Goal: Complete application form: Complete application form

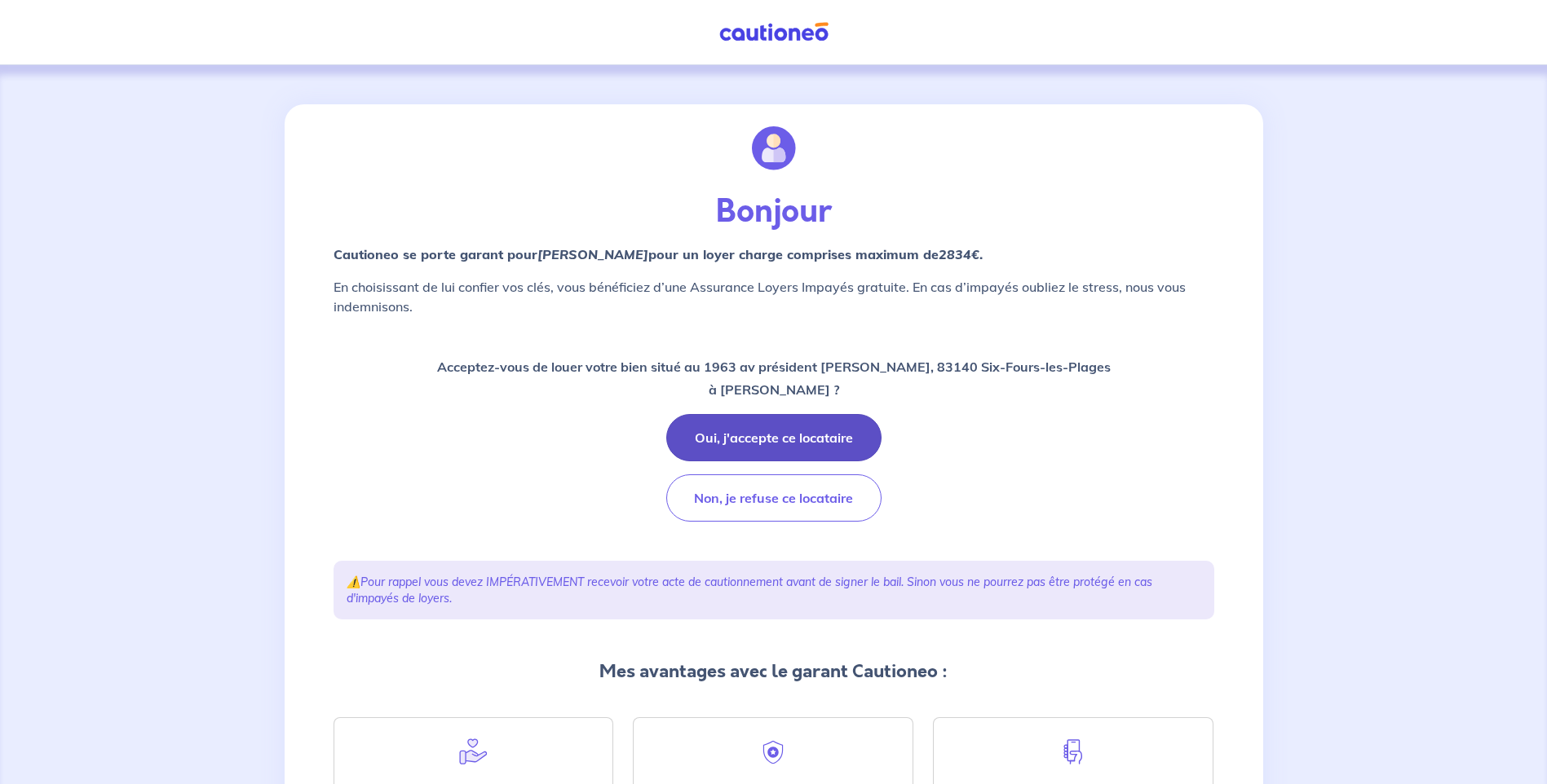
click at [758, 429] on button "Oui, j'accepte ce locataire" at bounding box center [774, 438] width 216 height 48
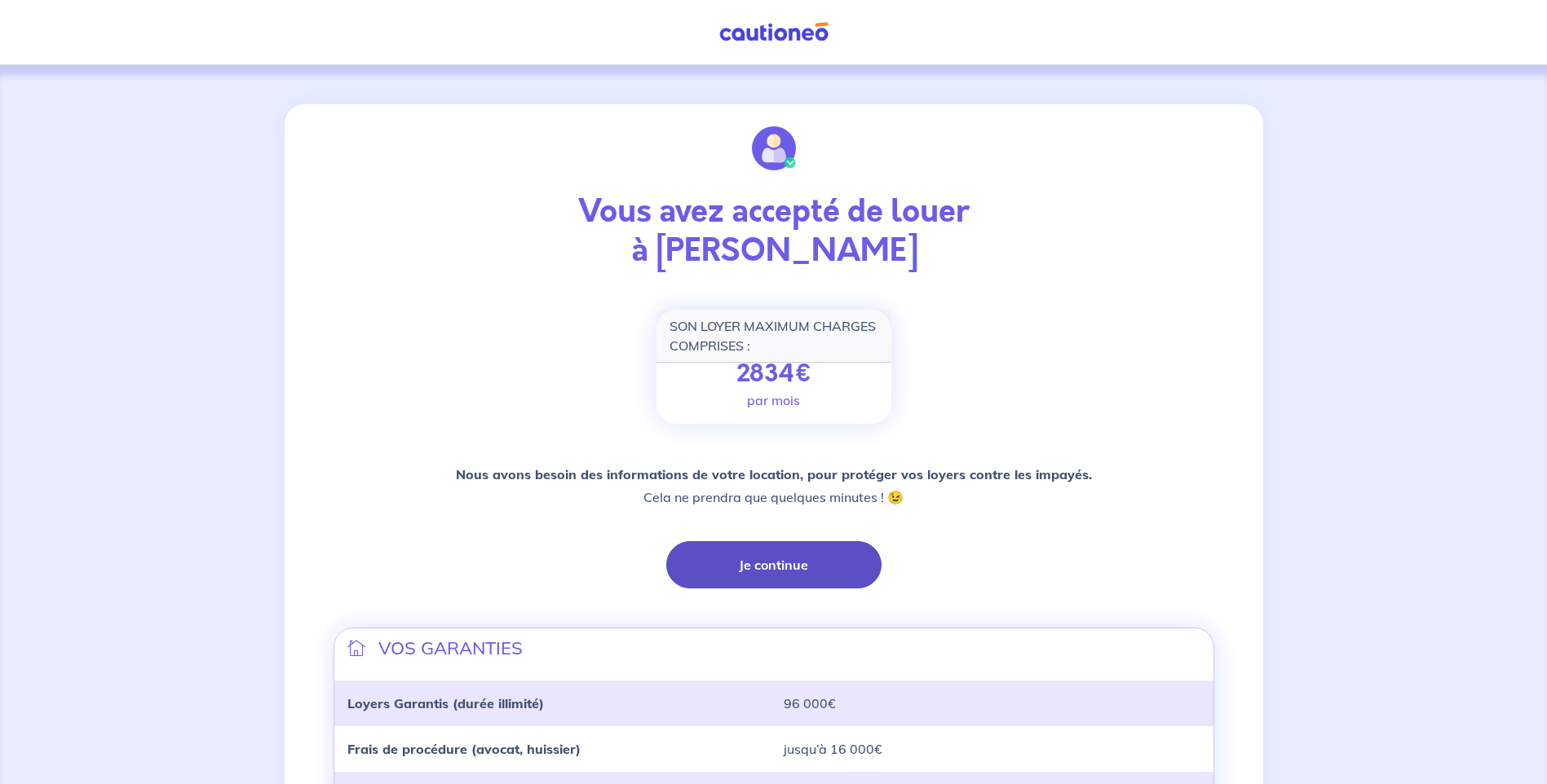
click at [759, 563] on button "Je continue" at bounding box center [774, 565] width 216 height 48
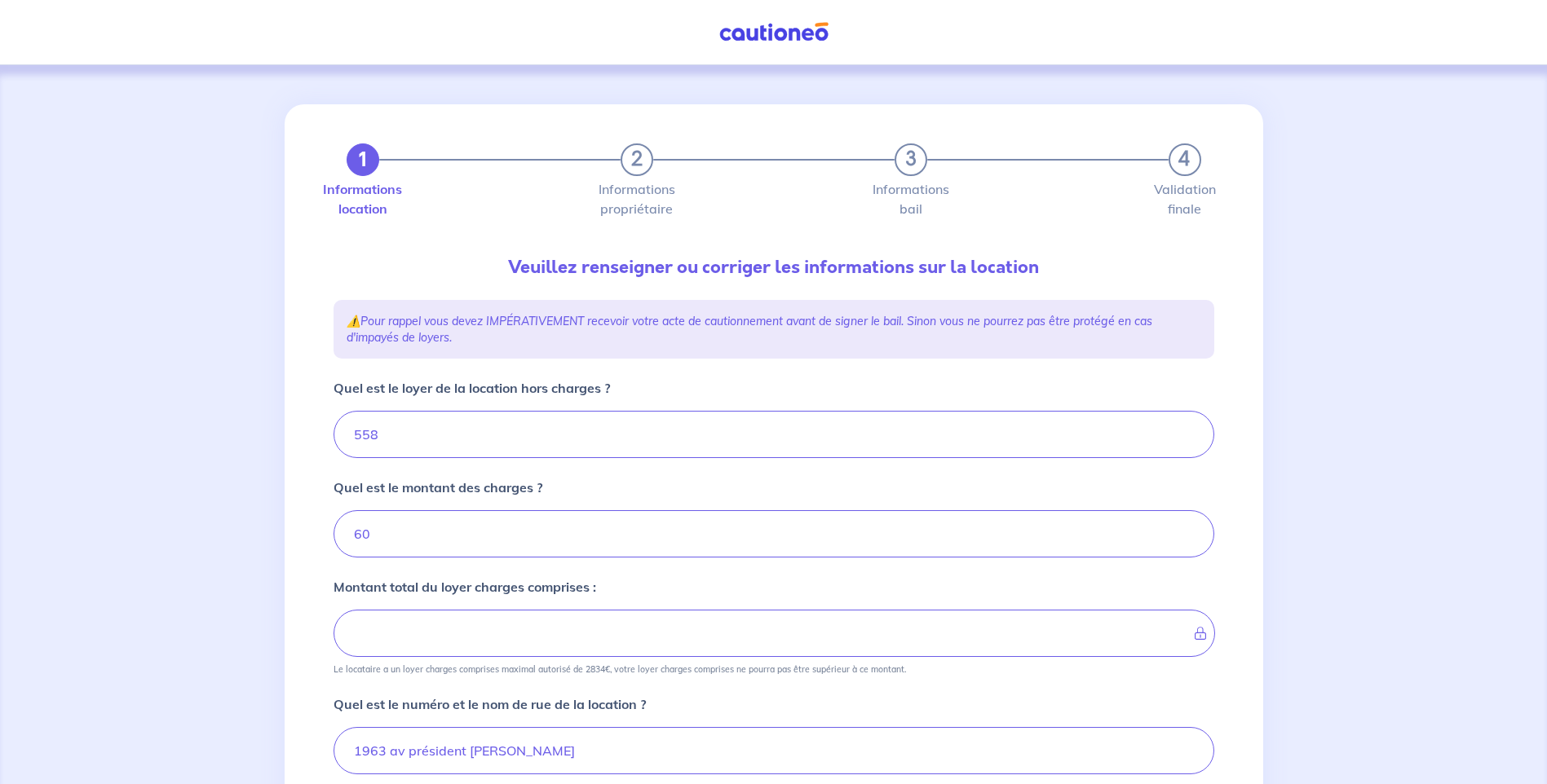
type input "618"
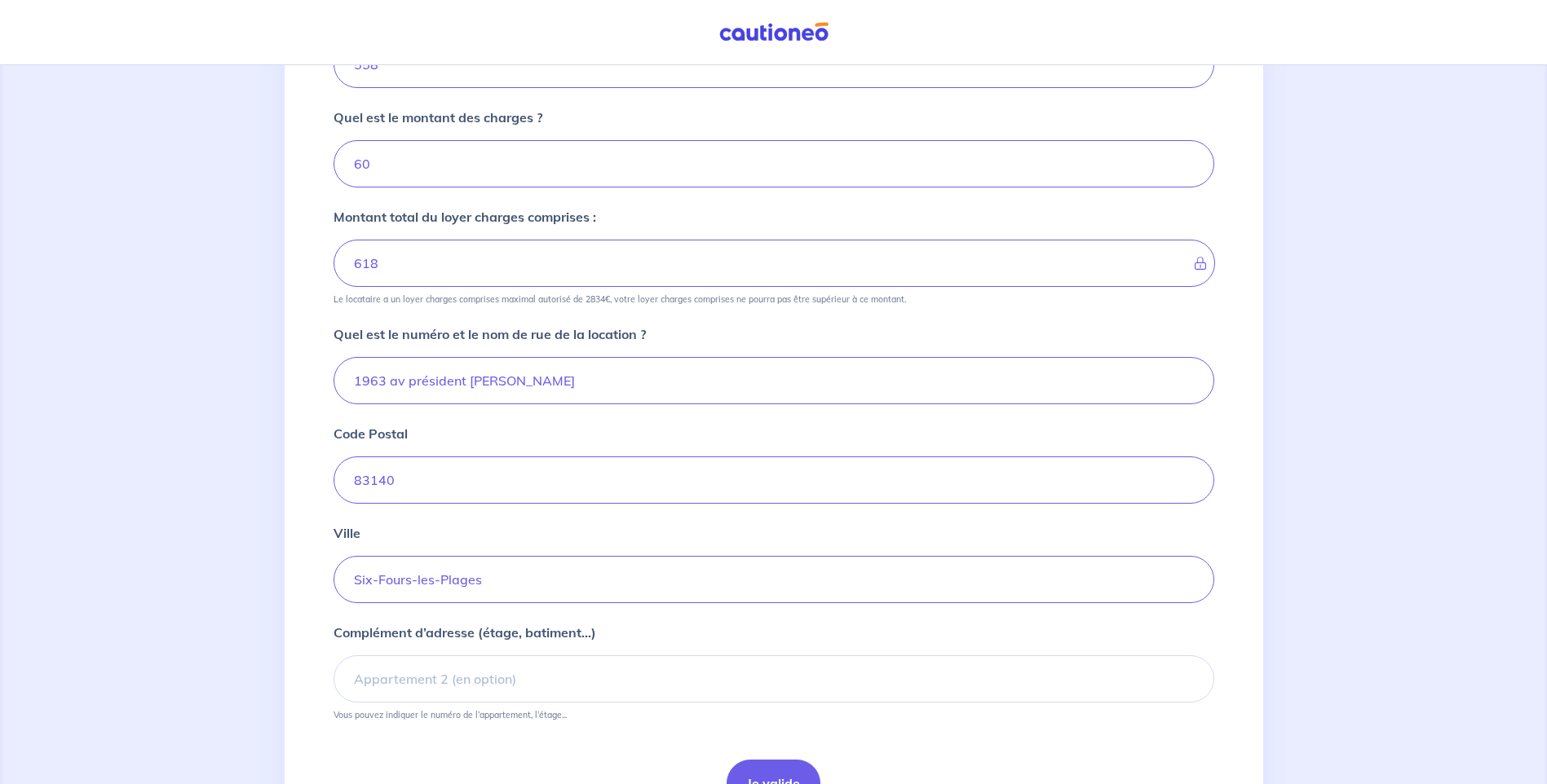
scroll to position [465, 0]
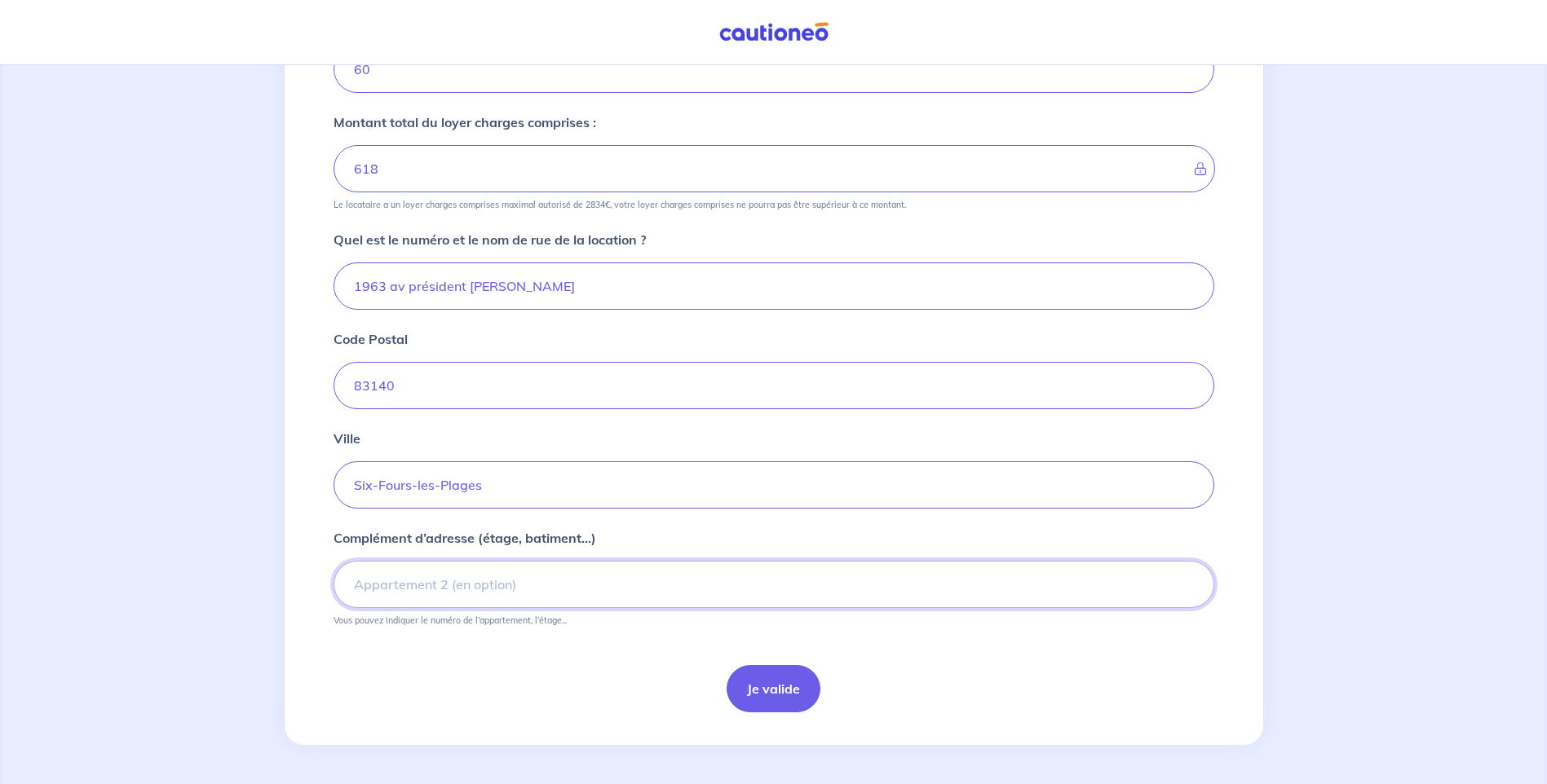
click at [599, 587] on input "Complément d’adresse (étage, batiment...)" at bounding box center [774, 584] width 881 height 48
type input "RDC"
click at [761, 683] on button "Je valide" at bounding box center [774, 689] width 94 height 48
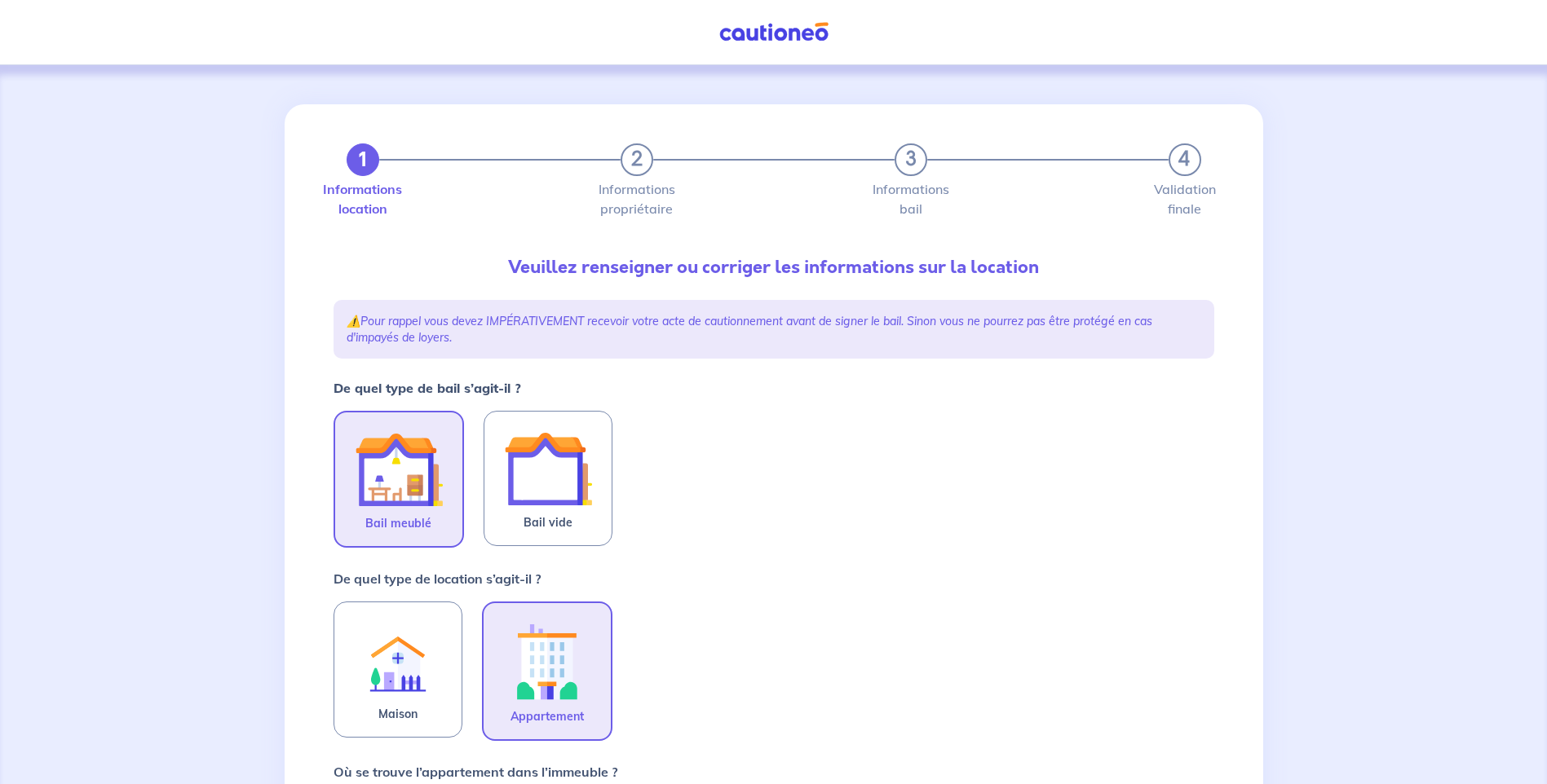
click at [378, 473] on img at bounding box center [399, 470] width 88 height 88
click at [0, 0] on input "Bail meublé" at bounding box center [0, 0] width 0 height 0
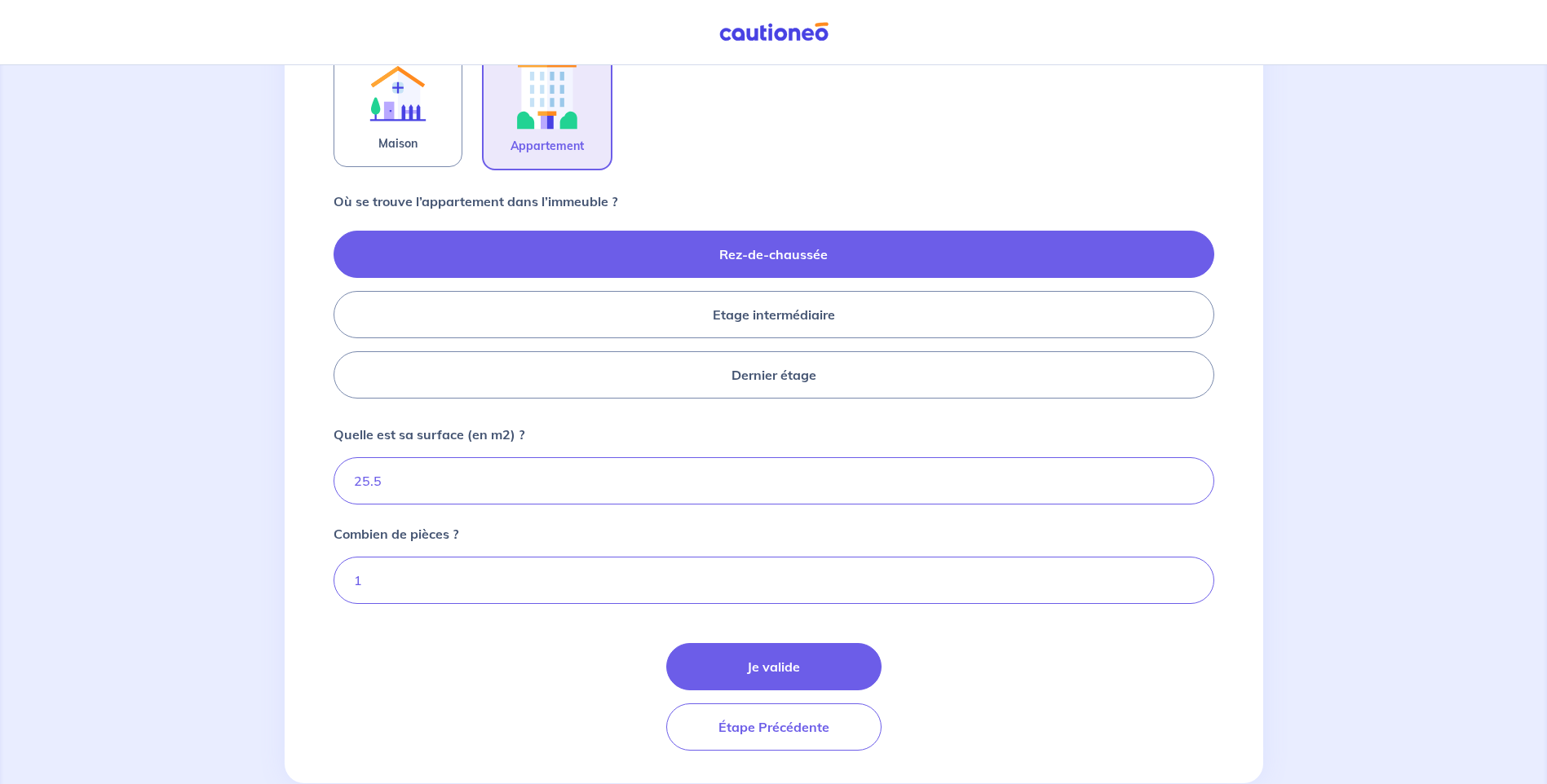
scroll to position [609, 0]
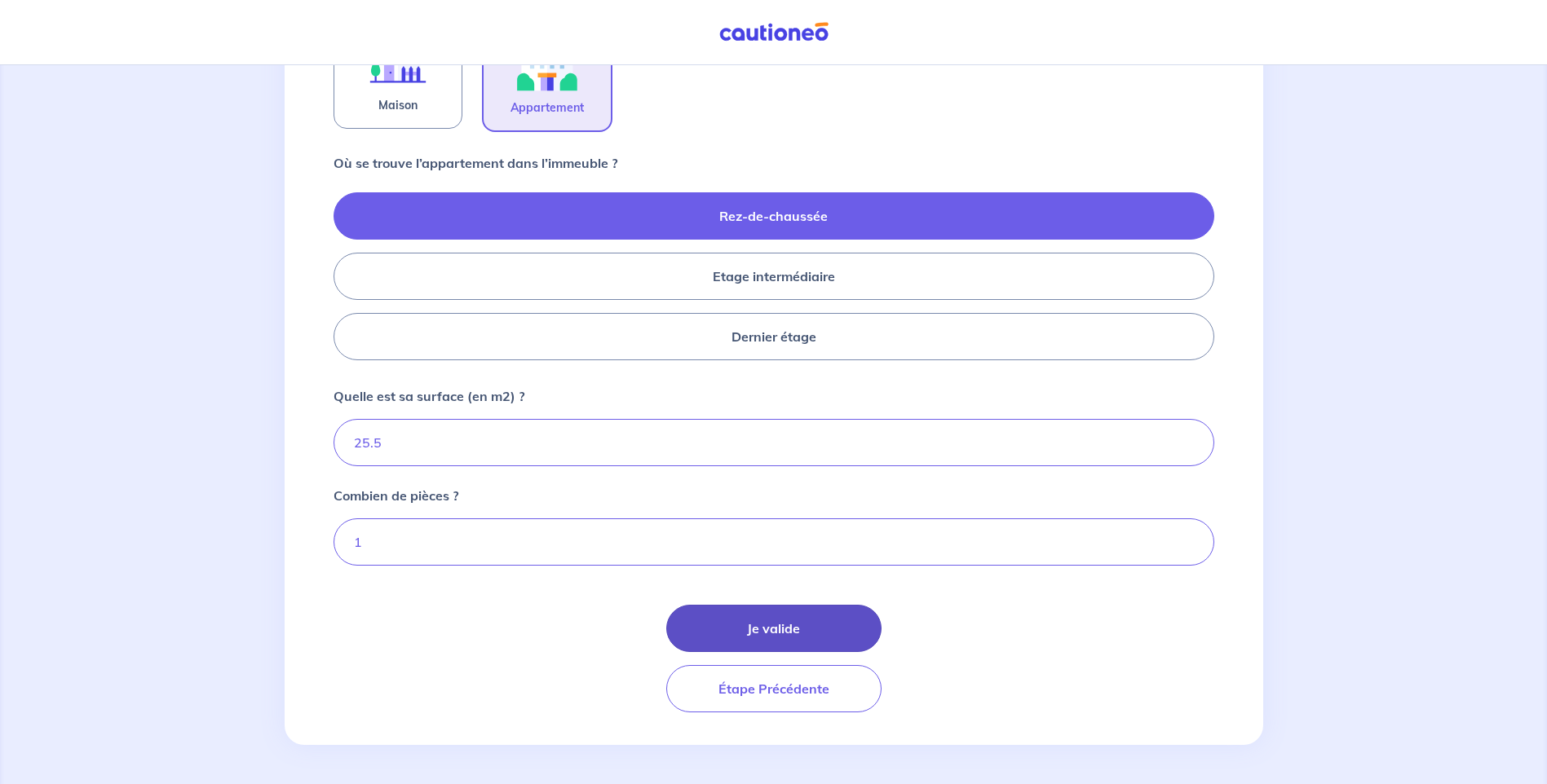
click at [794, 638] on button "Je valide" at bounding box center [774, 628] width 216 height 48
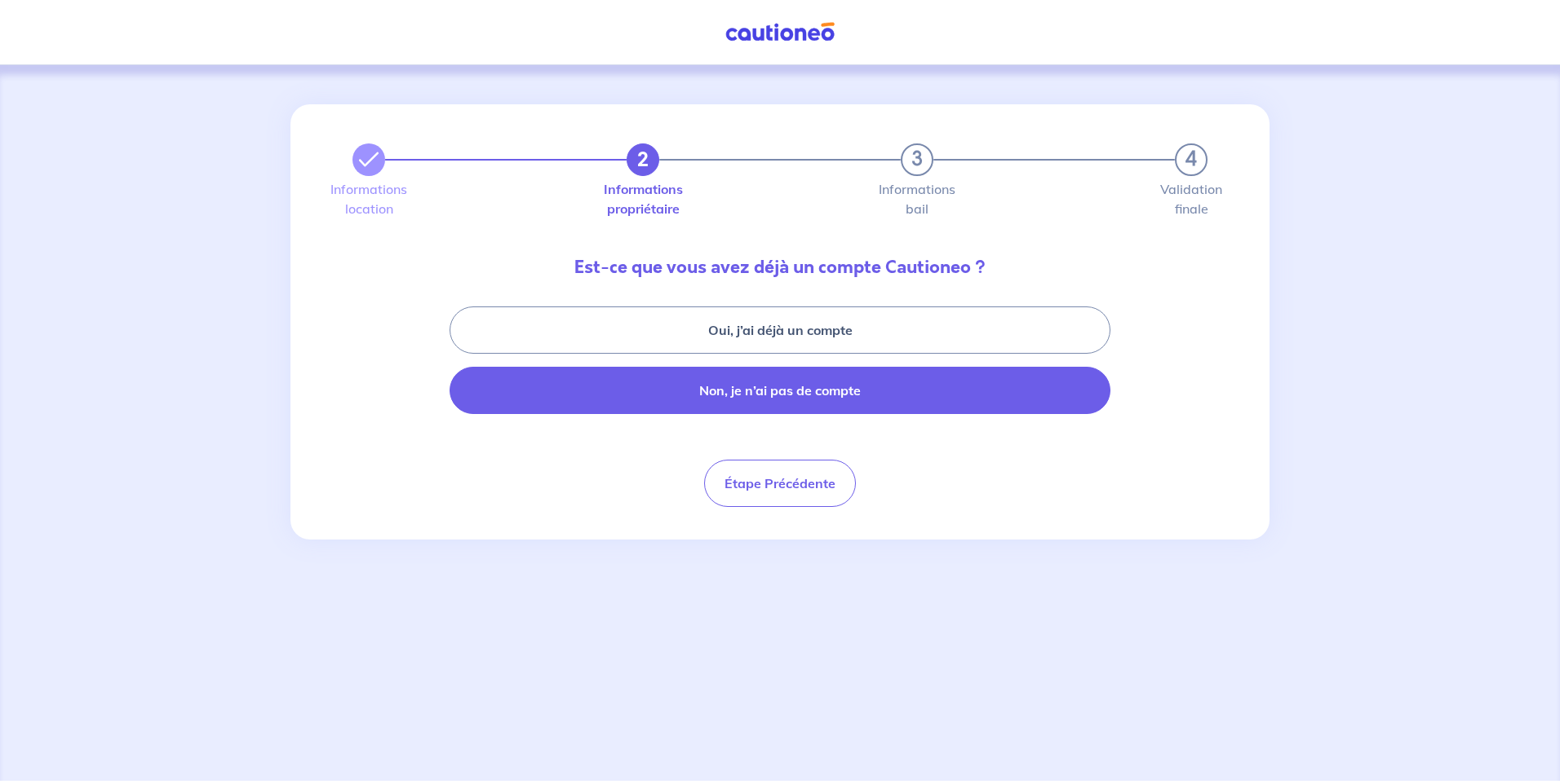
click at [729, 392] on button "Non, je n’ai pas de compte" at bounding box center [780, 391] width 661 height 48
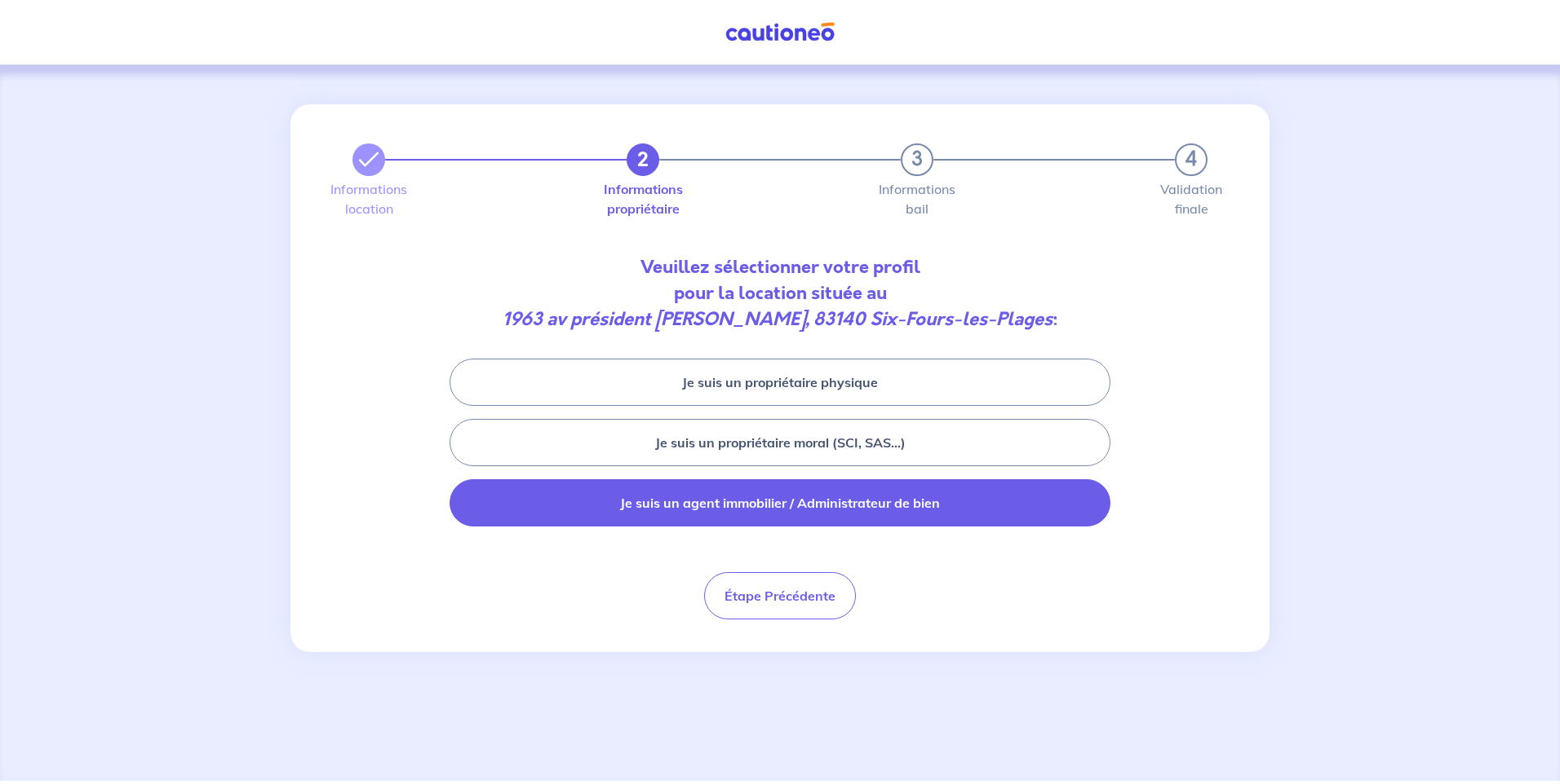
click at [705, 501] on button "Je suis un agent immobilier / Administrateur de bien" at bounding box center [780, 503] width 661 height 48
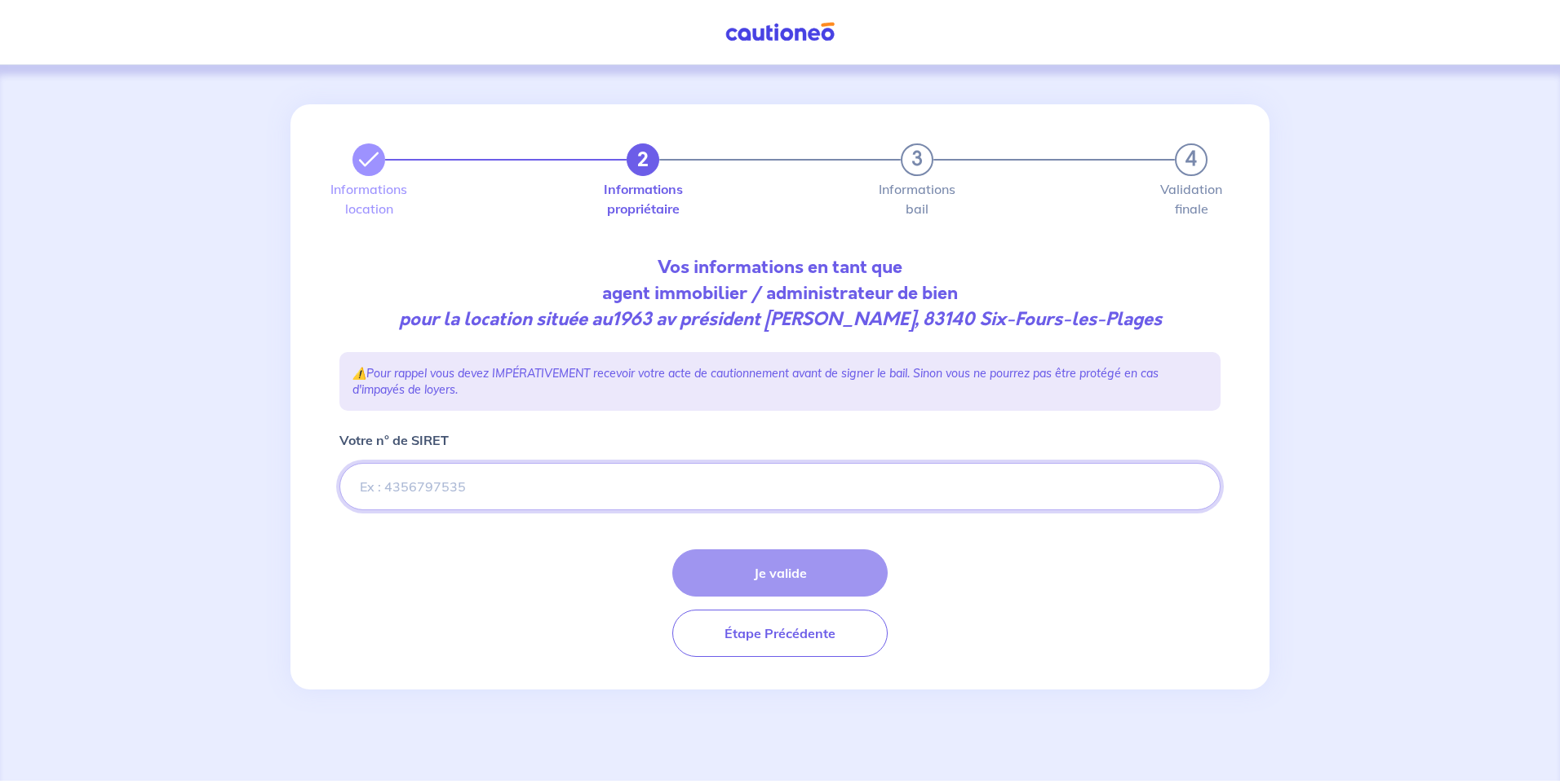
click at [570, 482] on input "Votre n° de SIRET" at bounding box center [779, 487] width 881 height 48
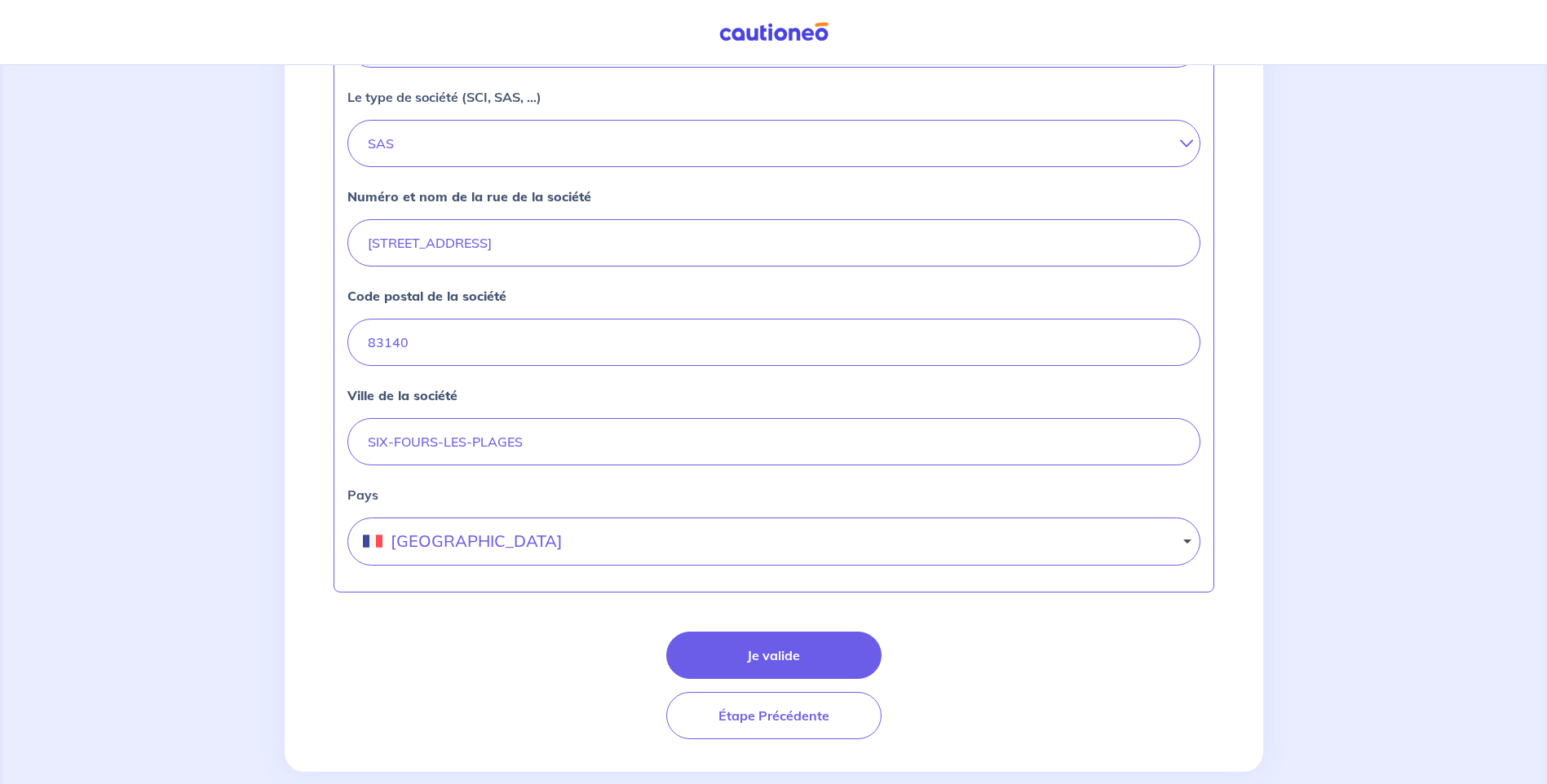
scroll to position [571, 0]
type input "83291098800027"
click at [804, 656] on button "Je valide" at bounding box center [774, 654] width 216 height 48
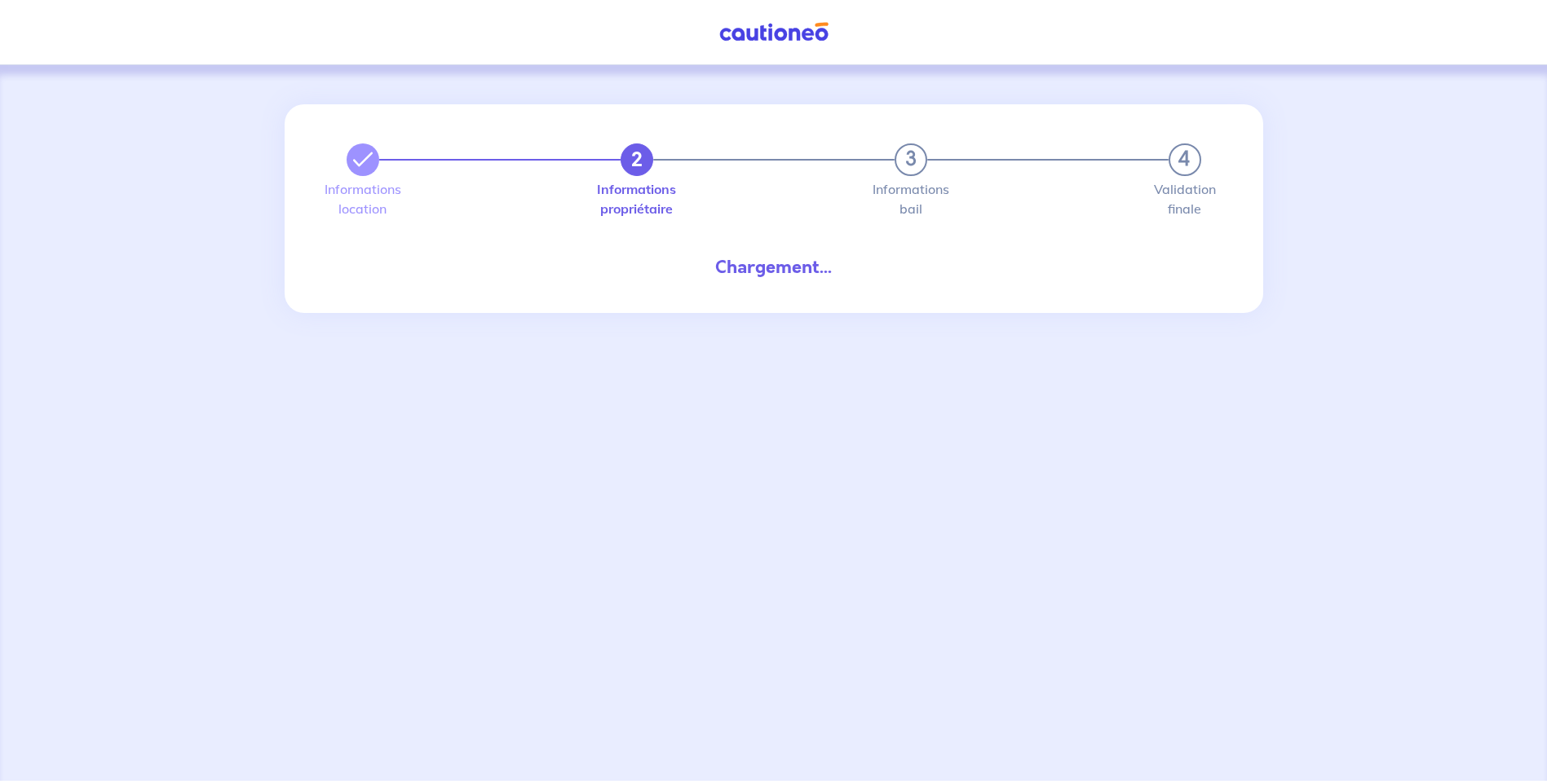
select select "FR"
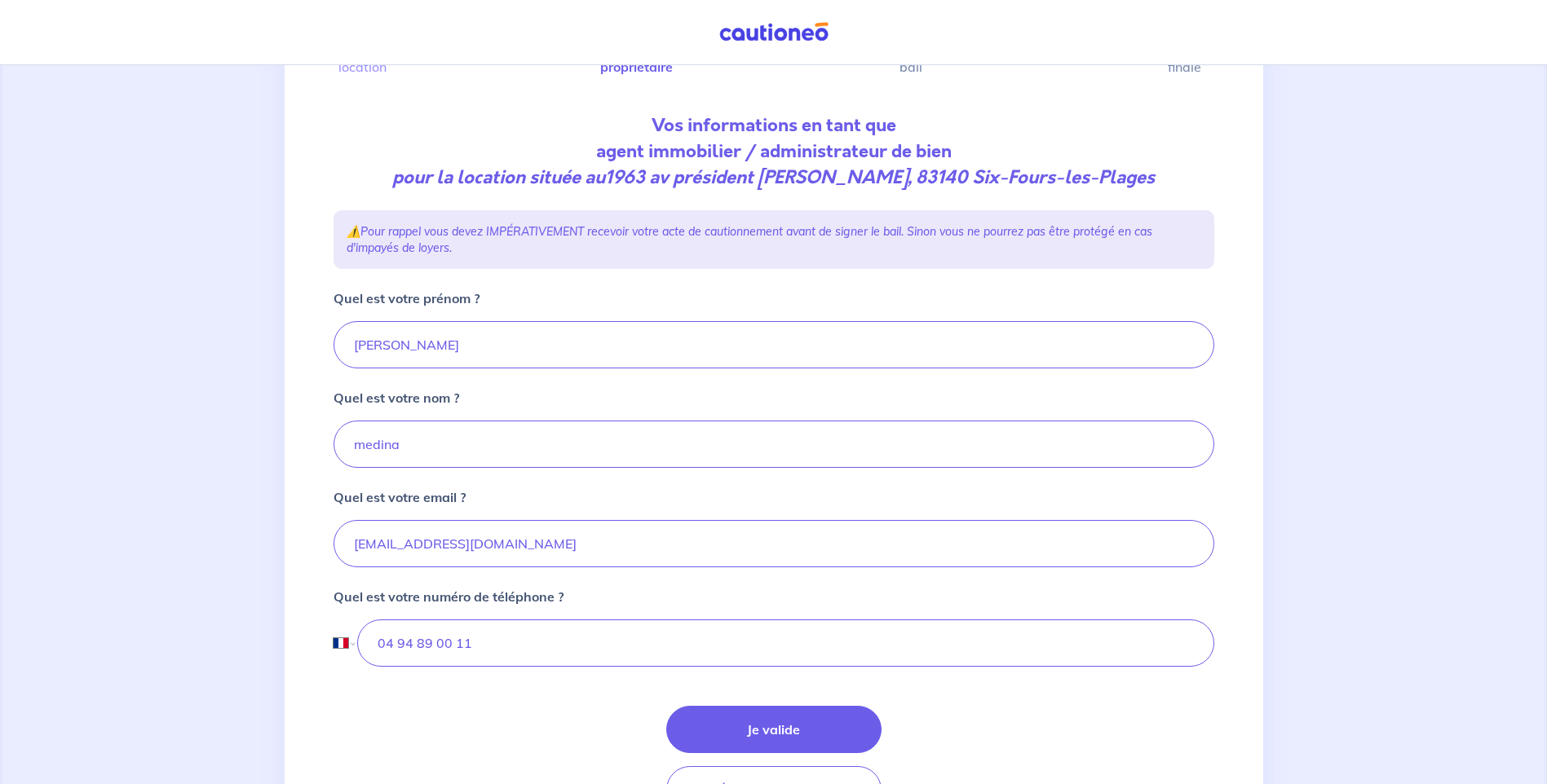
scroll to position [163, 0]
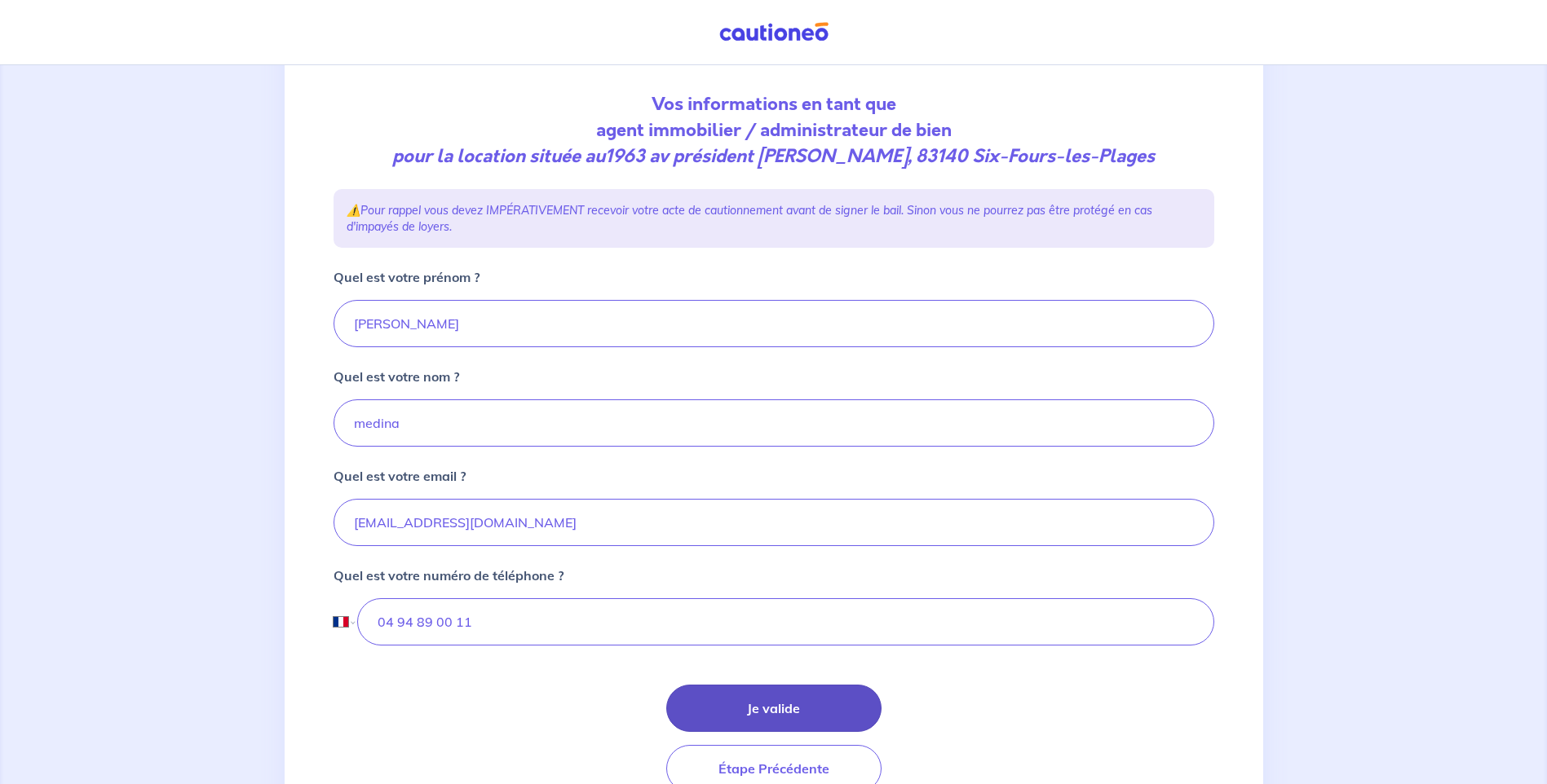
click at [788, 710] on button "Je valide" at bounding box center [774, 708] width 216 height 48
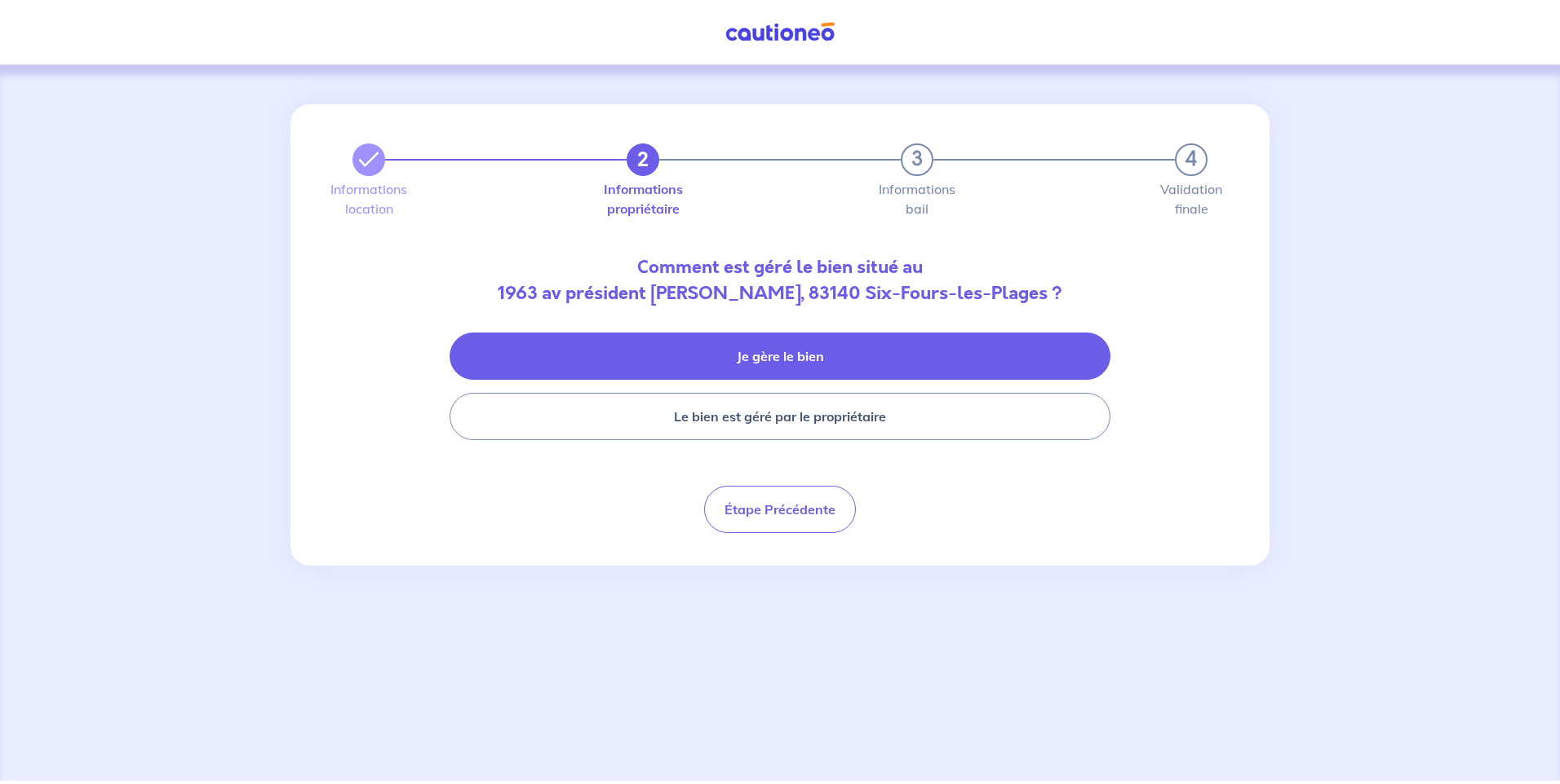
click at [688, 356] on button "Je gère le bien" at bounding box center [780, 356] width 661 height 48
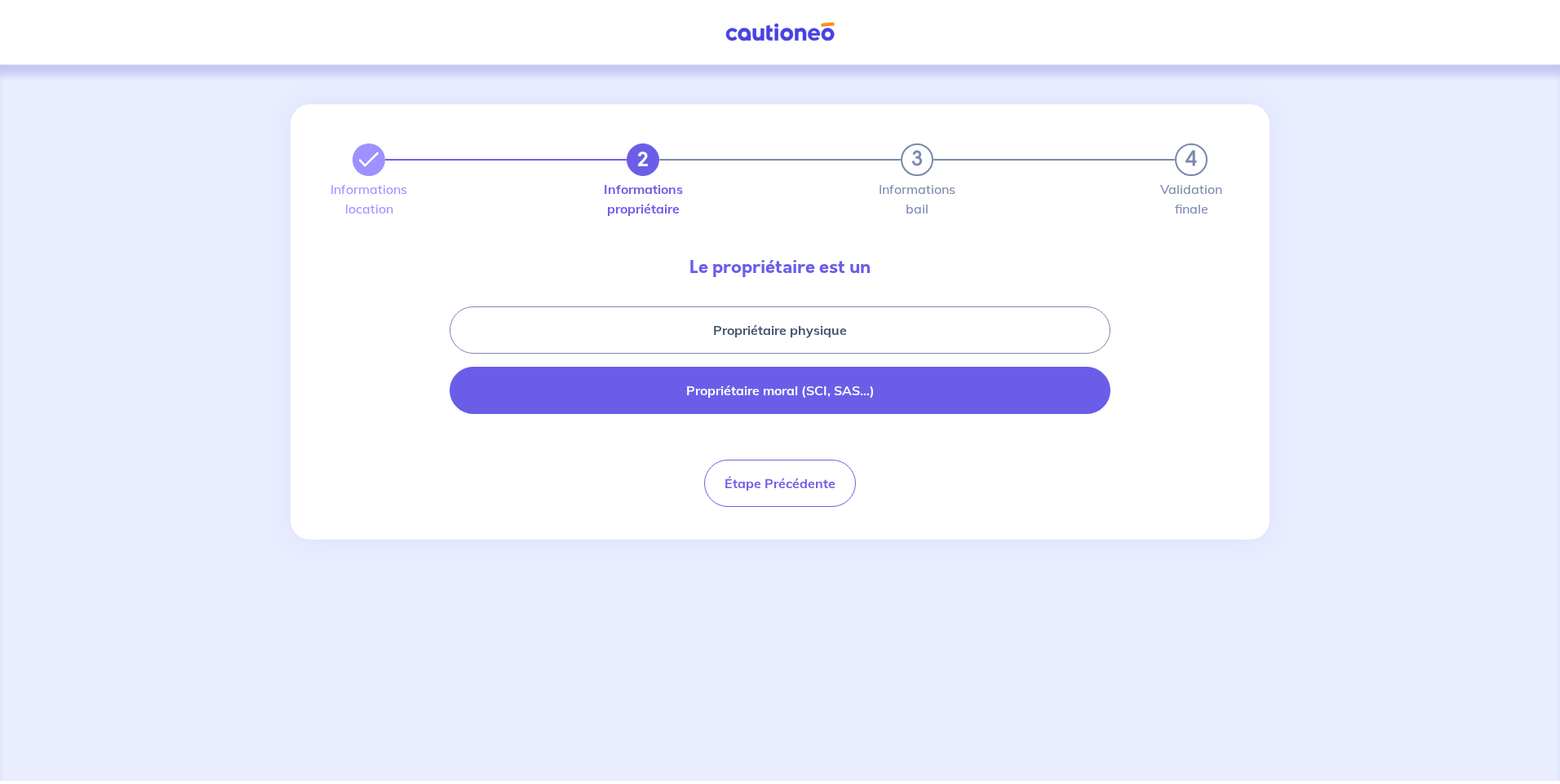
click at [806, 386] on button "Propriétaire moral (SCI, SAS...)" at bounding box center [780, 391] width 661 height 48
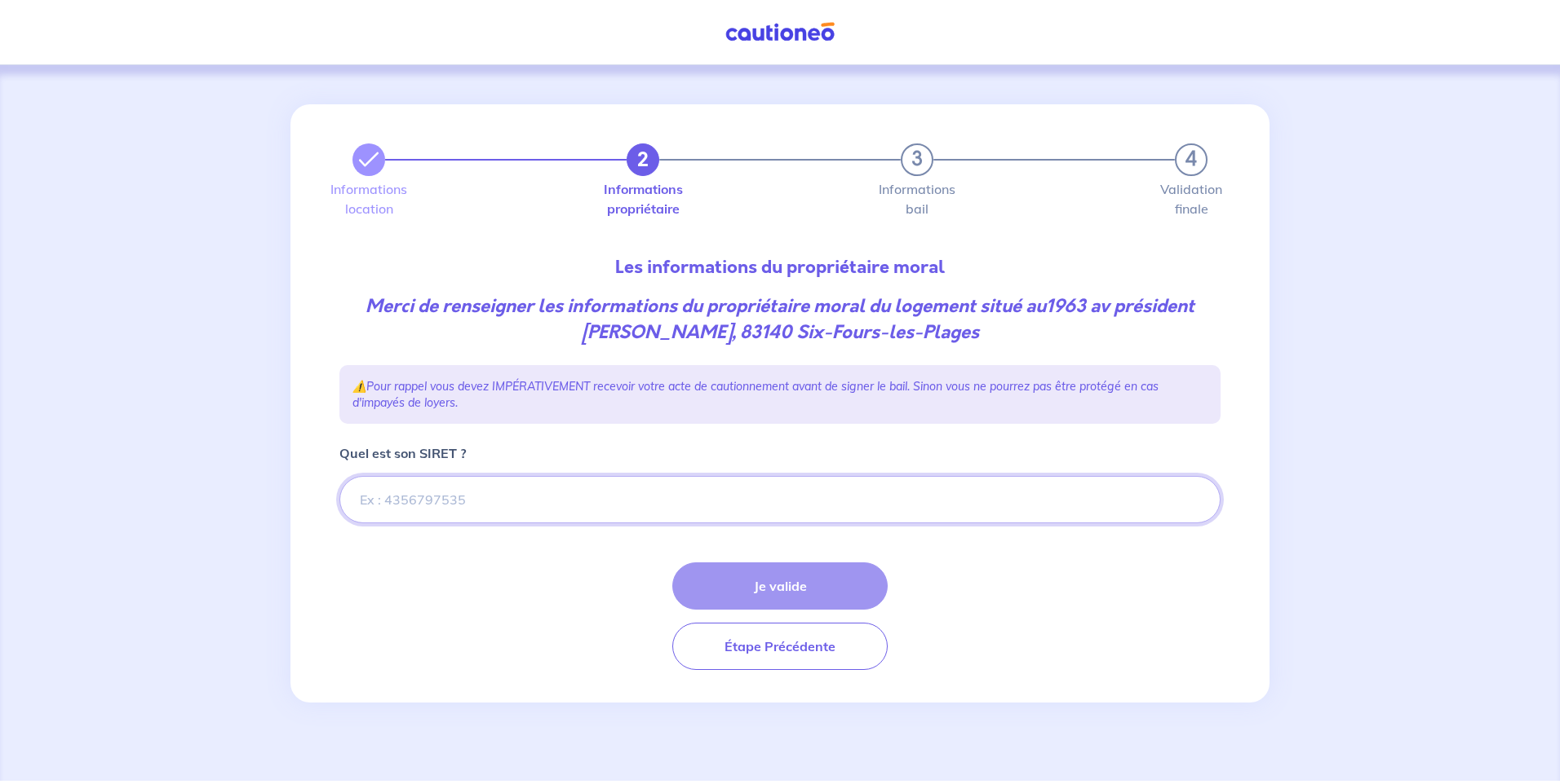
click at [489, 483] on input "Quel est son SIRET ?" at bounding box center [779, 500] width 881 height 48
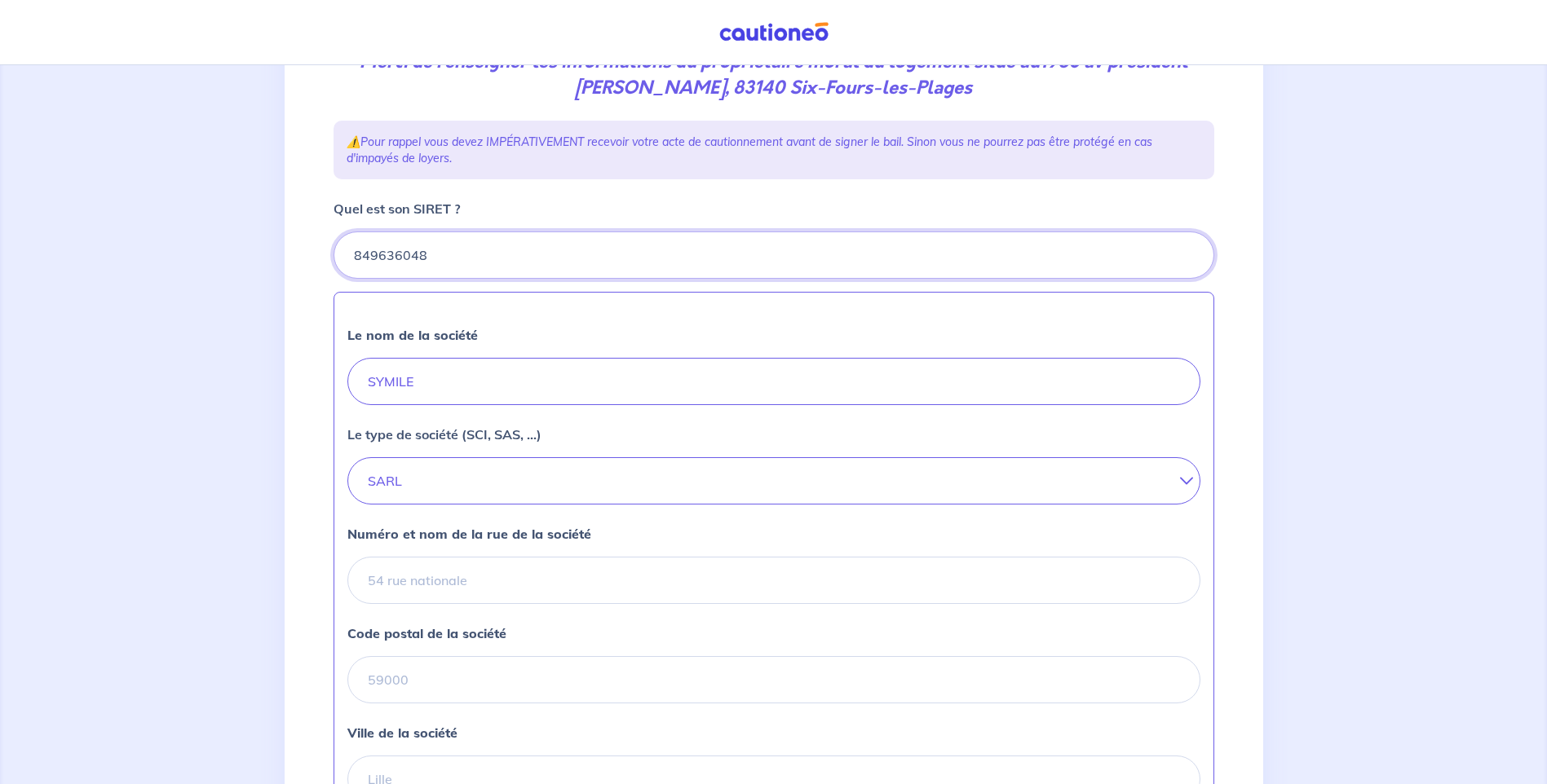
scroll to position [609, 0]
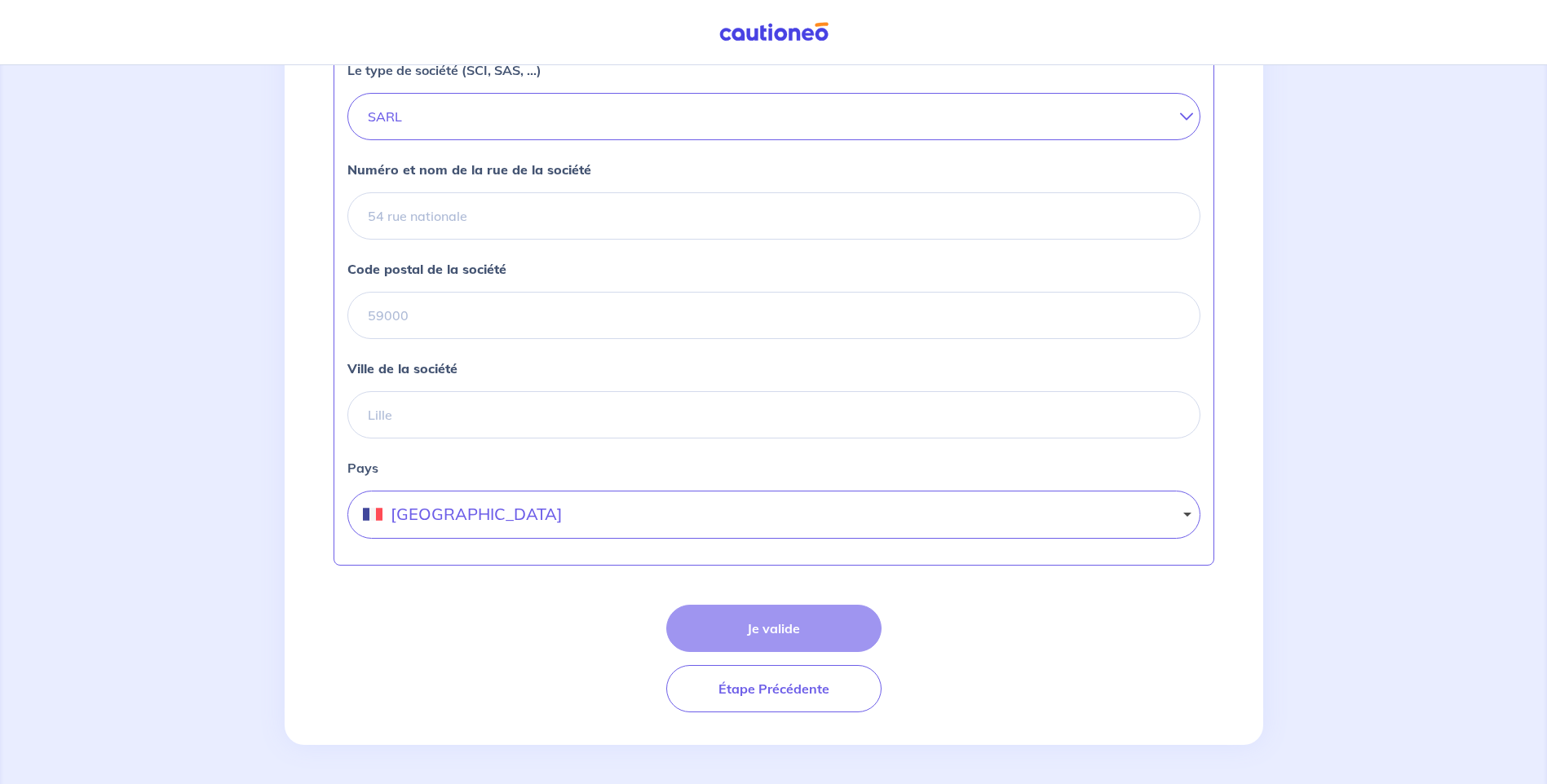
type input "849636048"
click at [487, 210] on input "Numéro et nom de la rue de la société" at bounding box center [774, 216] width 853 height 48
drag, startPoint x: 507, startPoint y: 219, endPoint x: 490, endPoint y: 229, distance: 19.7
click at [490, 229] on input "[STREET_ADDRESS]" at bounding box center [774, 216] width 853 height 48
click at [536, 216] on input "[STREET_ADDRESS]" at bounding box center [774, 216] width 853 height 48
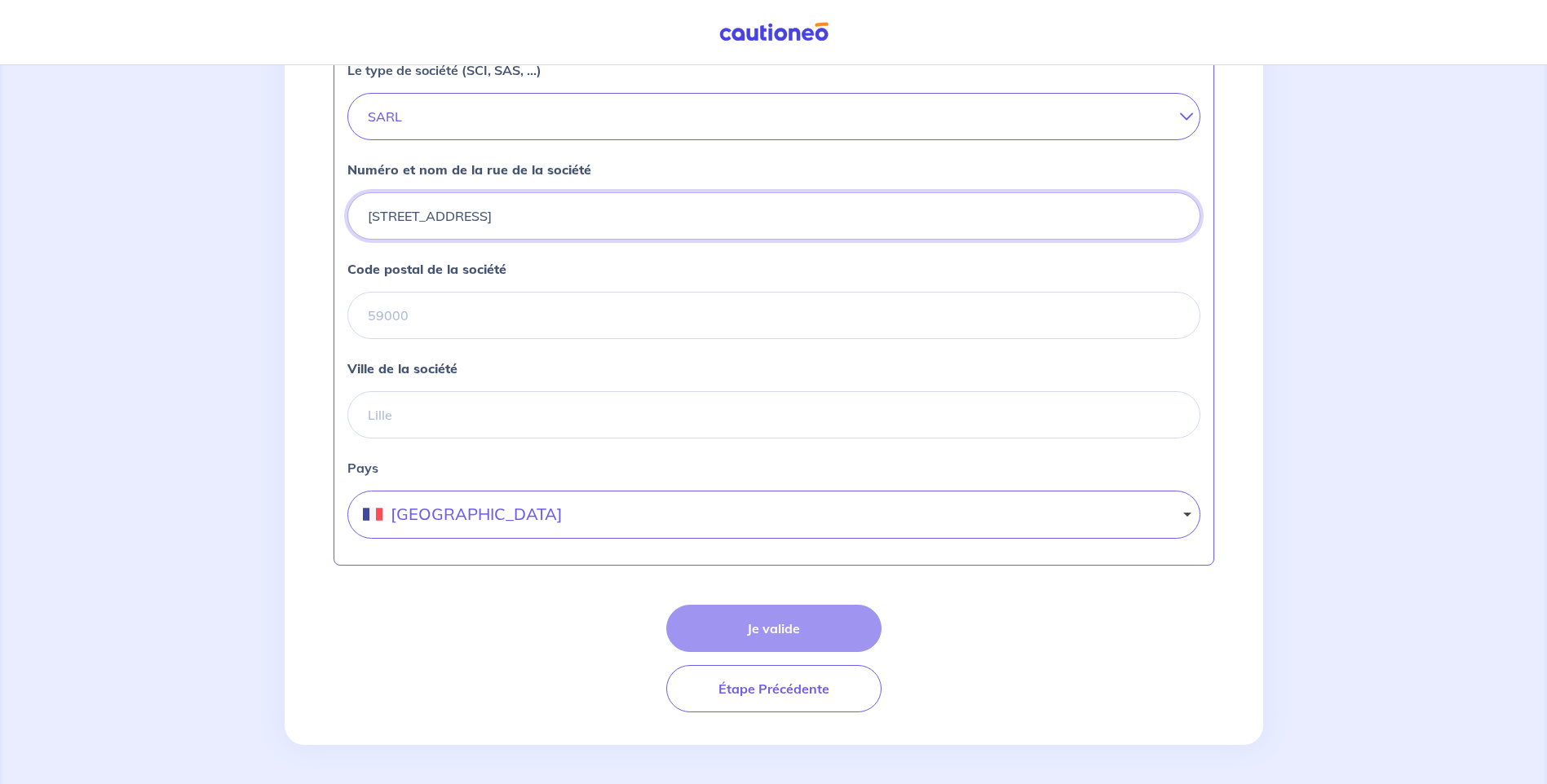
click at [601, 234] on input "[STREET_ADDRESS]" at bounding box center [774, 216] width 853 height 48
type input "[STREET_ADDRESS]"
click at [258, 352] on div "2 3 4 Informations location Informations propriétaire Informations bail Validat…" at bounding box center [774, 120] width 1547 height 1328
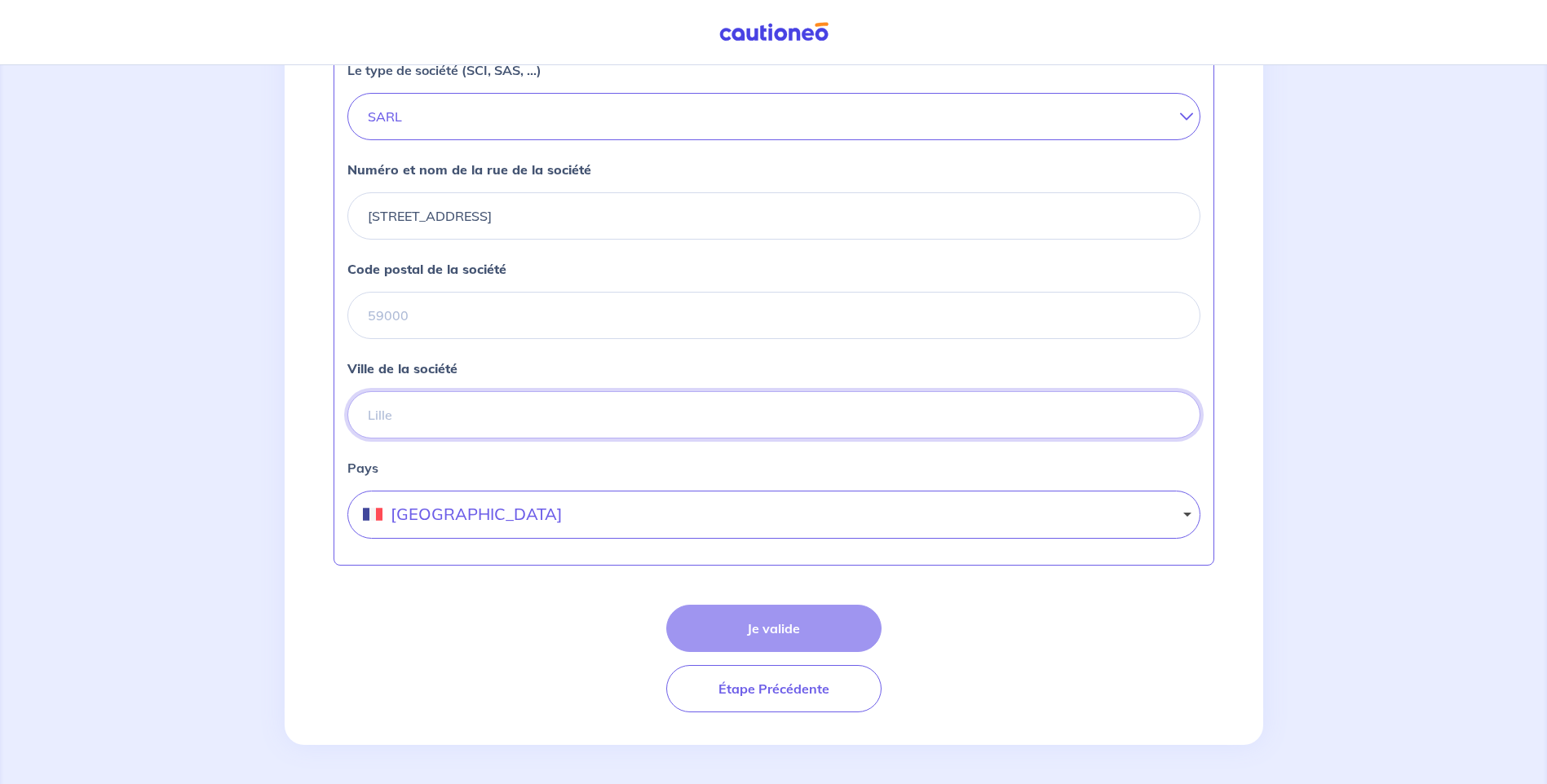
click at [396, 427] on input "Ville de la société" at bounding box center [774, 415] width 853 height 48
type input "83330"
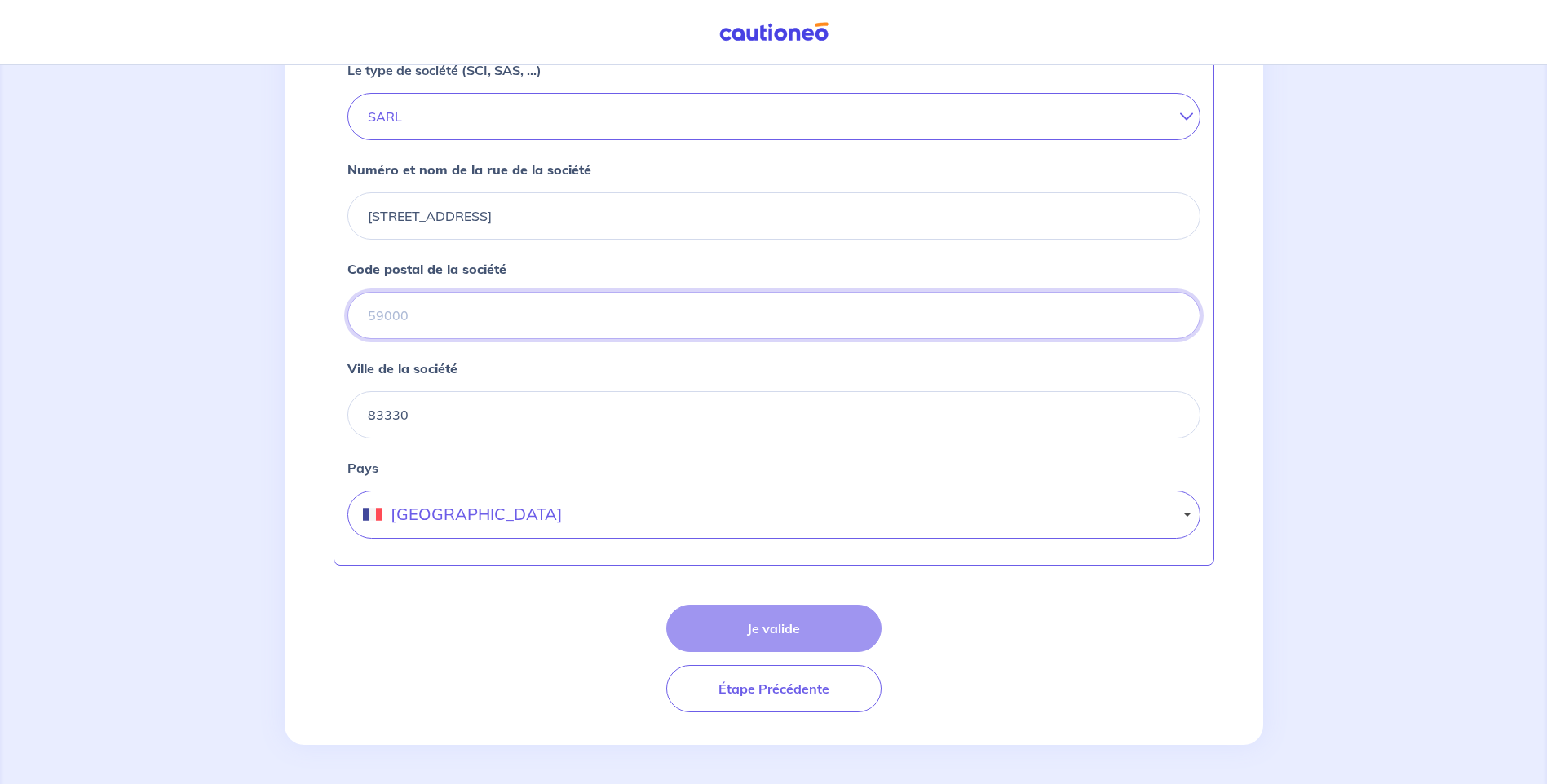
click at [394, 316] on input "Code postal de la société" at bounding box center [774, 316] width 853 height 48
type input "83330"
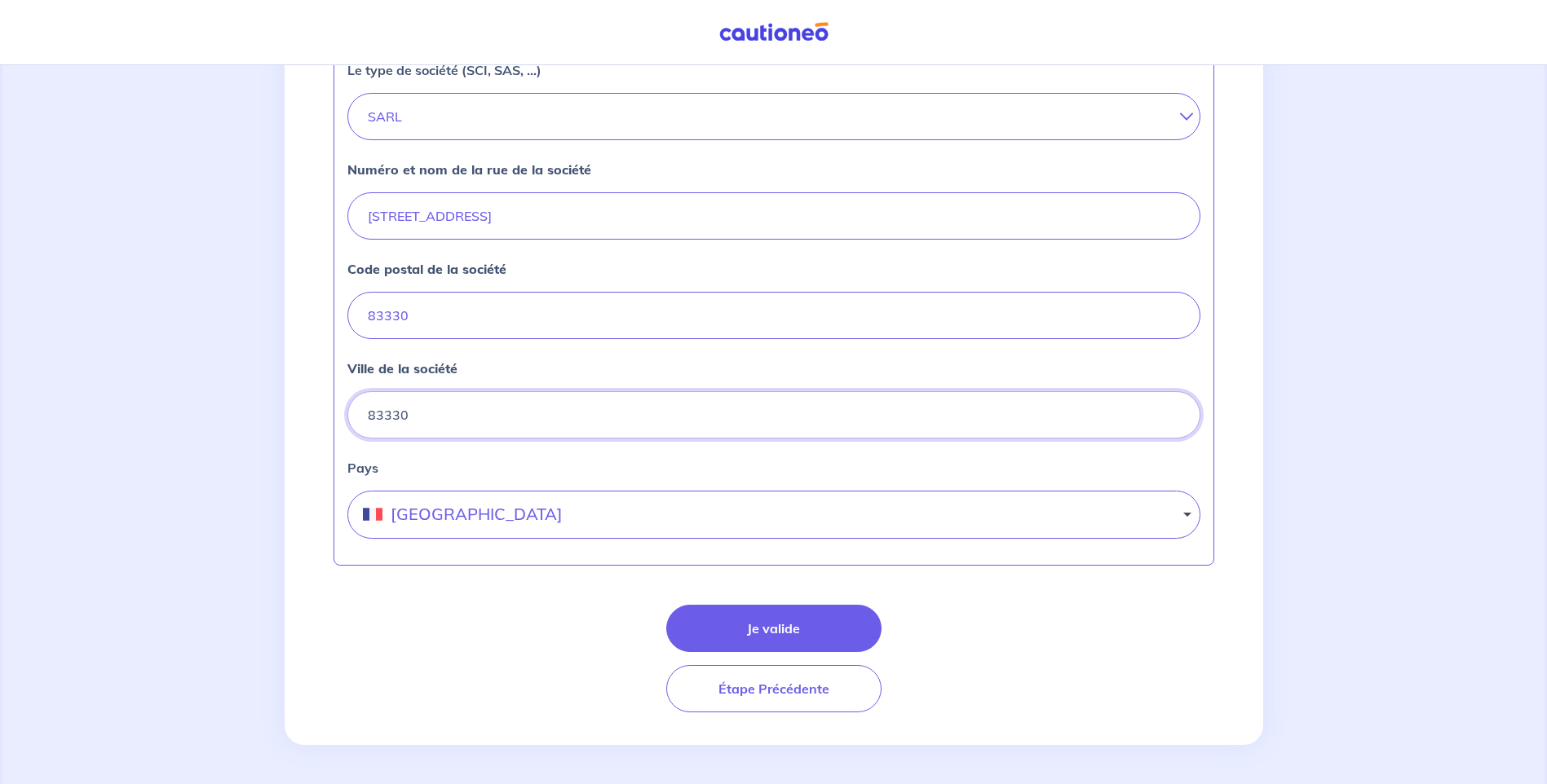
drag, startPoint x: 422, startPoint y: 417, endPoint x: 422, endPoint y: 367, distance: 50.0
click at [422, 371] on div "Ville de la société 83330" at bounding box center [774, 399] width 853 height 80
type input "8"
type input "le beausset"
click at [737, 634] on button "Je valide" at bounding box center [774, 628] width 216 height 48
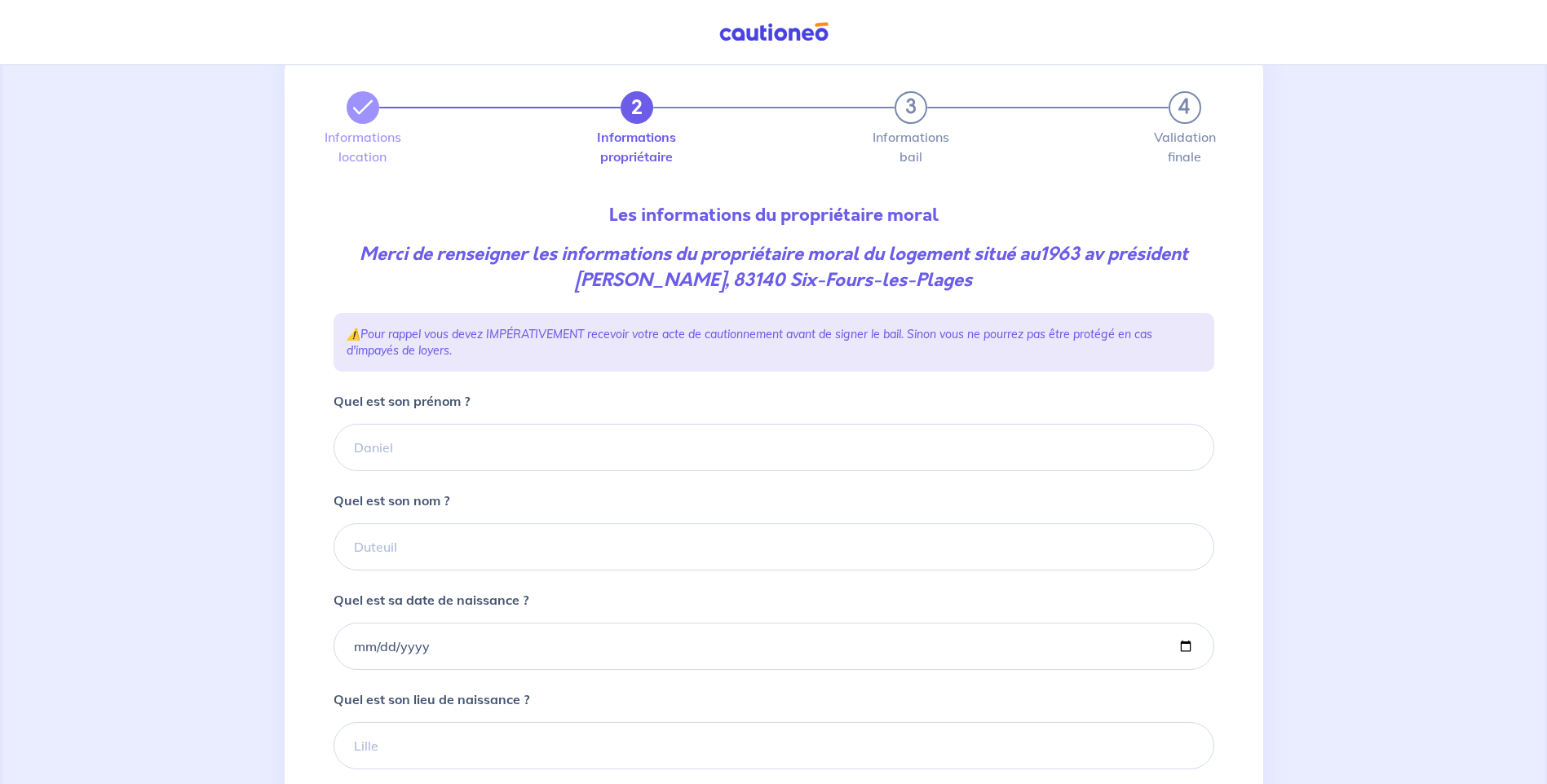
scroll to position [82, 0]
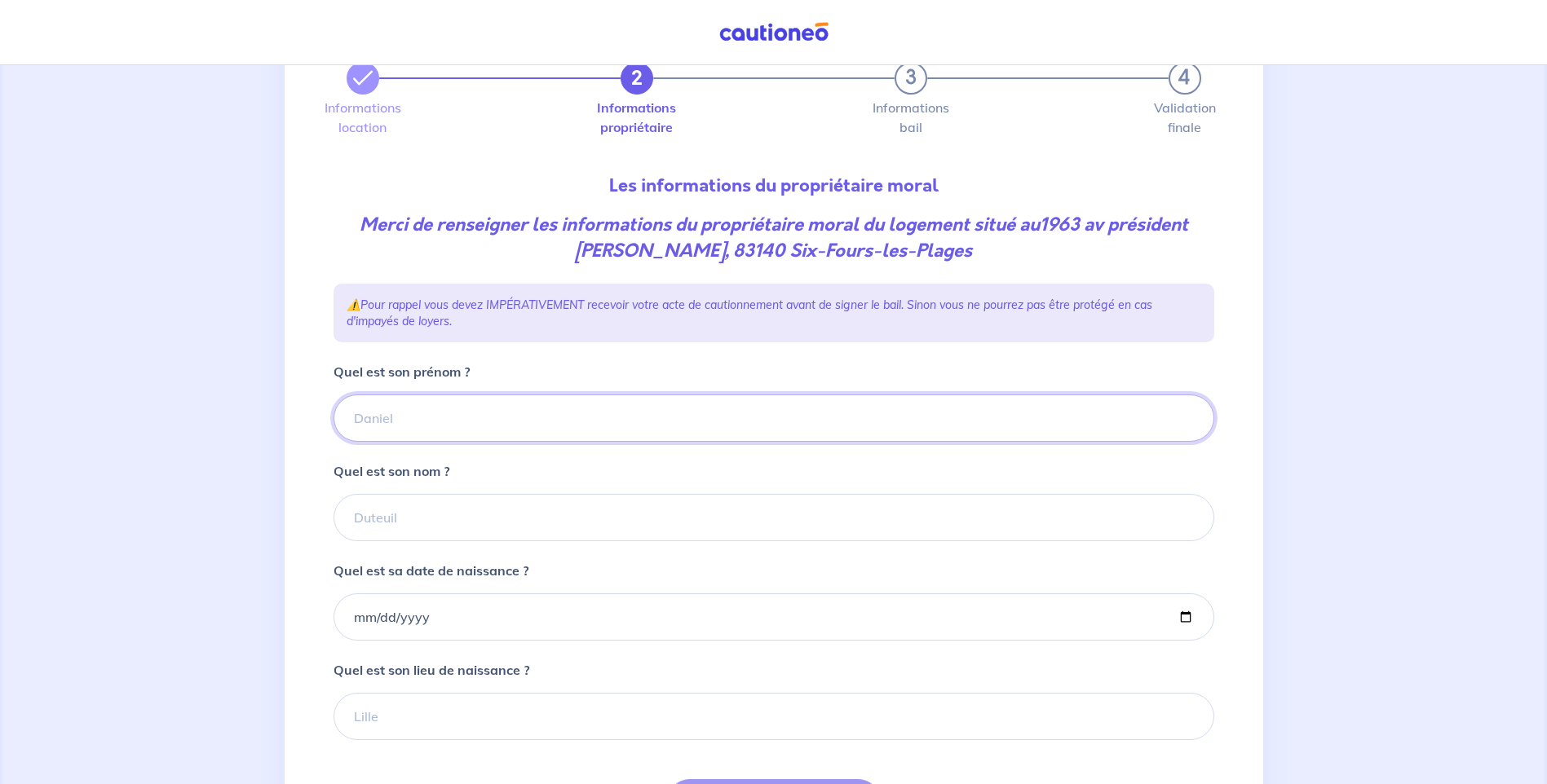
click at [470, 416] on input "Quel est son prénom ?" at bounding box center [774, 418] width 881 height 48
type input "[PERSON_NAME]"
click at [438, 530] on input "Quel est son nom ?" at bounding box center [774, 517] width 881 height 48
type input "MARROU"
click at [412, 611] on input "Quel est sa date de naissance ?" at bounding box center [774, 618] width 881 height 48
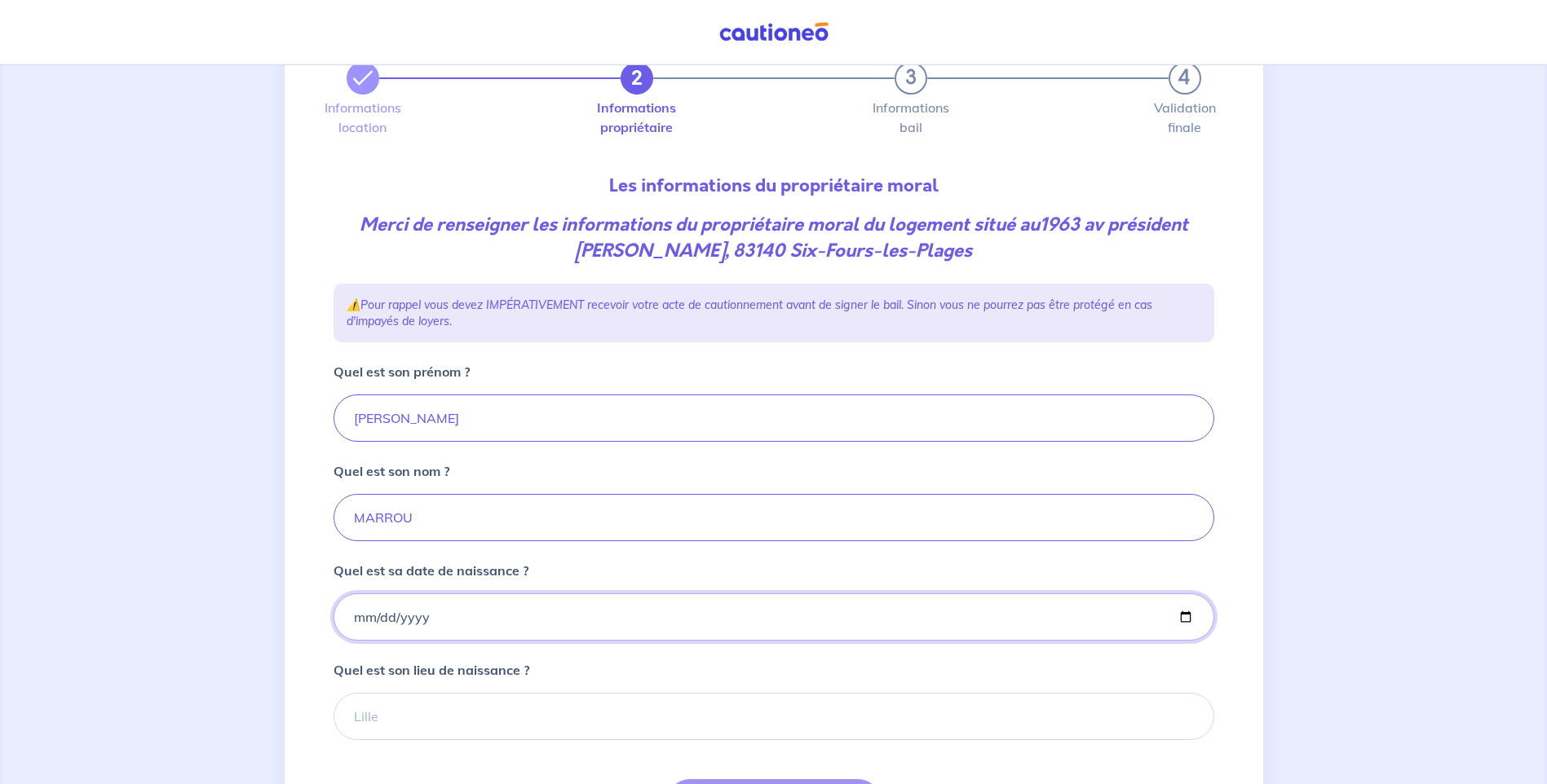
click at [417, 615] on input "Quel est sa date de naissance ?" at bounding box center [774, 618] width 881 height 48
click at [360, 616] on input "Quel est sa date de naissance ?" at bounding box center [774, 618] width 881 height 48
drag, startPoint x: 371, startPoint y: 608, endPoint x: 447, endPoint y: 616, distance: 76.4
click at [372, 608] on input "Quel est sa date de naissance ?" at bounding box center [774, 618] width 881 height 48
click at [447, 616] on input "Quel est sa date de naissance ?" at bounding box center [774, 618] width 881 height 48
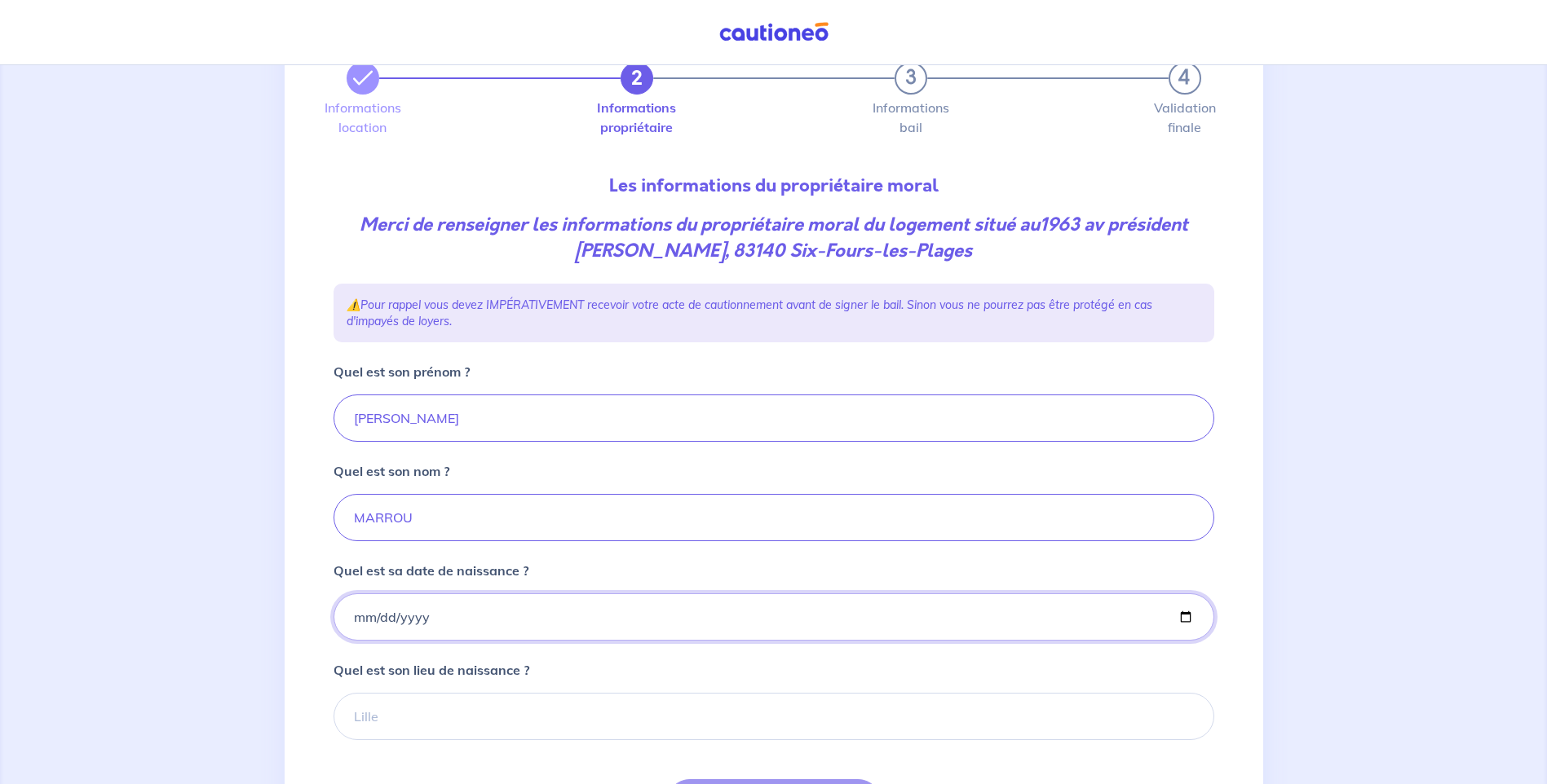
drag, startPoint x: 450, startPoint y: 615, endPoint x: 505, endPoint y: 629, distance: 56.8
click at [451, 615] on input "Quel est sa date de naissance ?" at bounding box center [774, 618] width 881 height 48
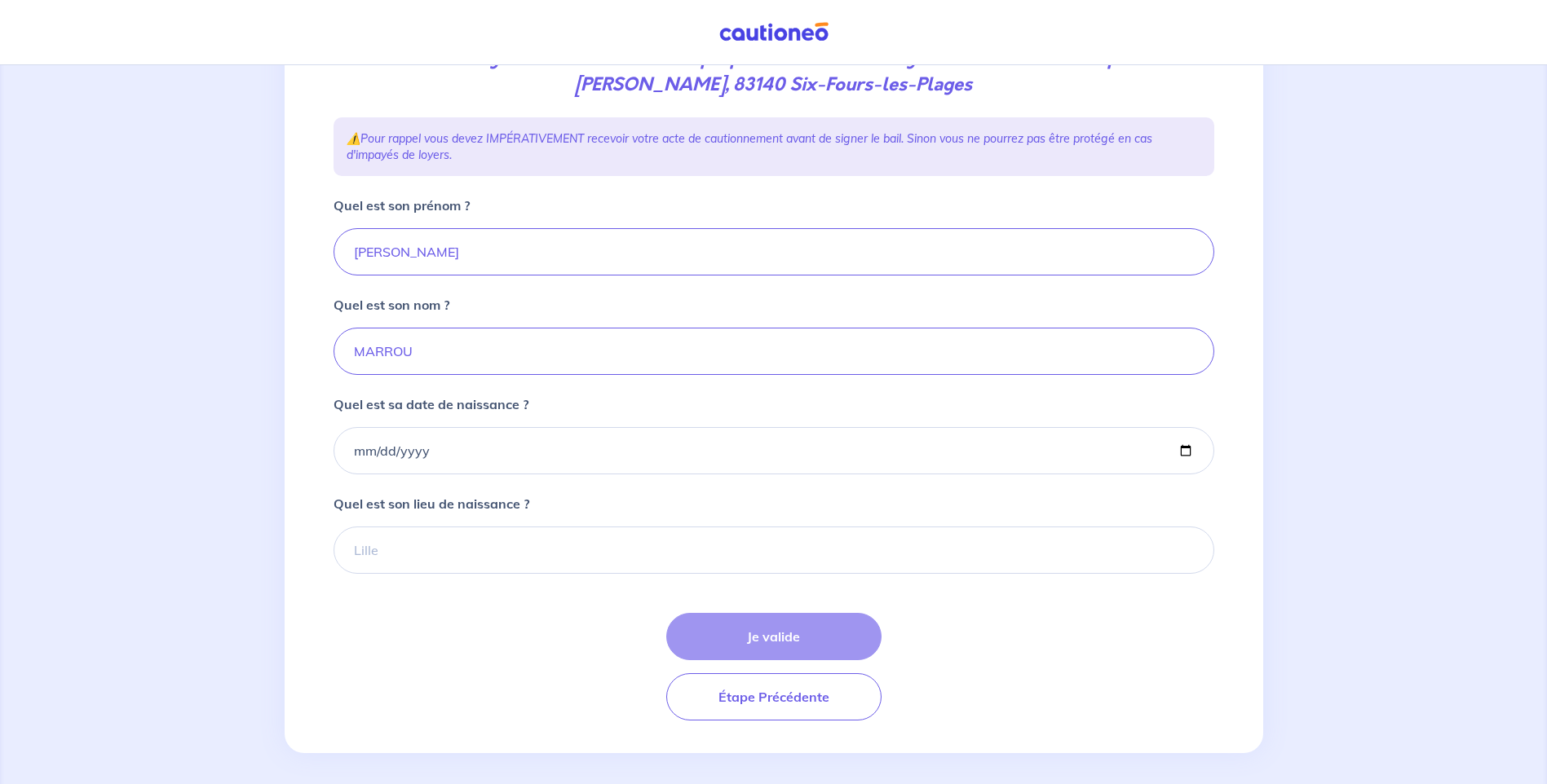
scroll to position [256, 0]
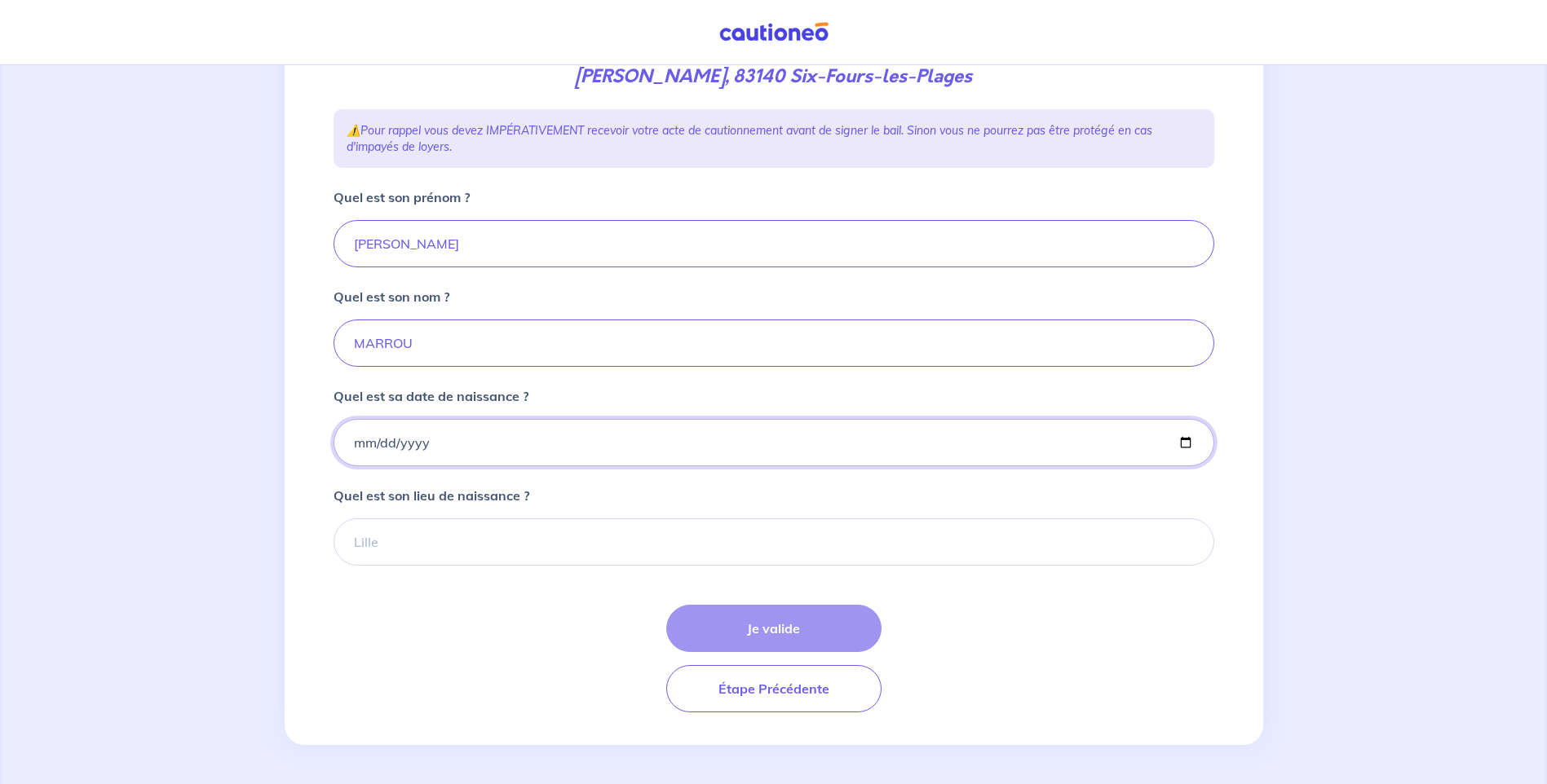
click at [1180, 437] on input "Quel est sa date de naissance ?" at bounding box center [774, 443] width 881 height 48
type input "[DATE]"
click at [757, 630] on div "Je valide Étape Précédente" at bounding box center [774, 658] width 881 height 107
click at [480, 549] on input "Quel est son lieu de naissance ?" at bounding box center [774, 542] width 881 height 48
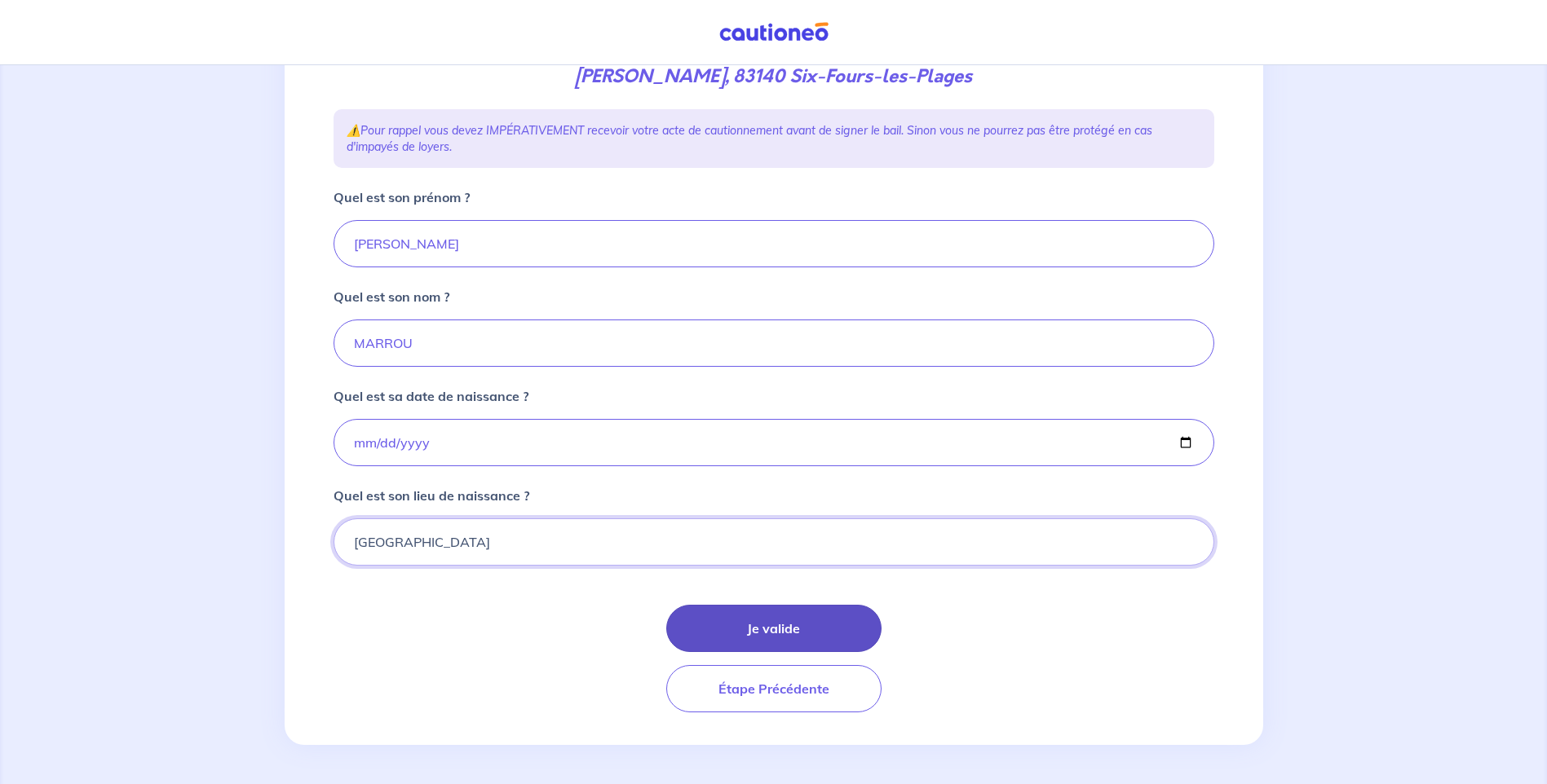
type input "[GEOGRAPHIC_DATA]"
click at [759, 611] on button "Je valide" at bounding box center [774, 628] width 216 height 48
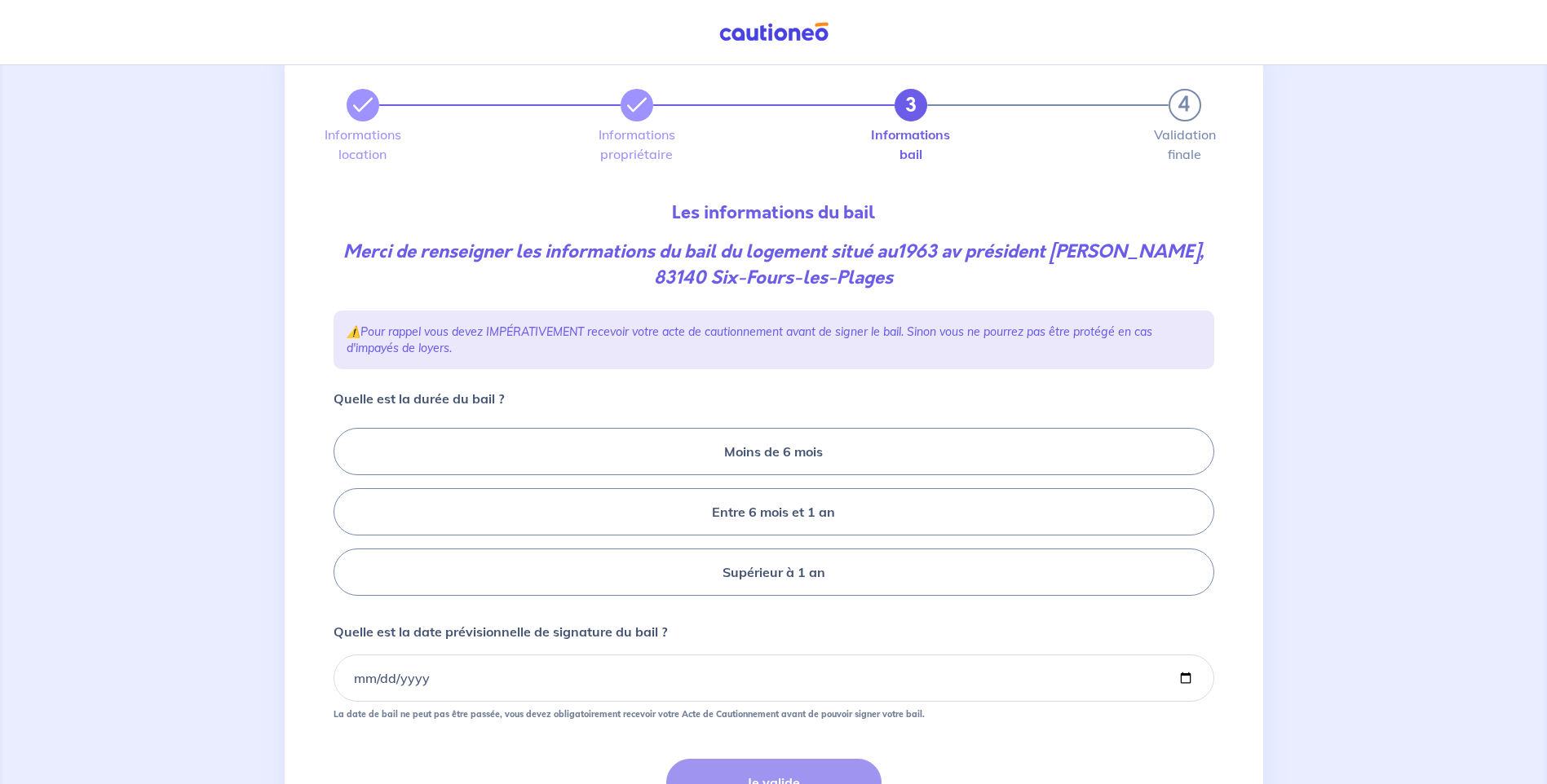
scroll to position [82, 0]
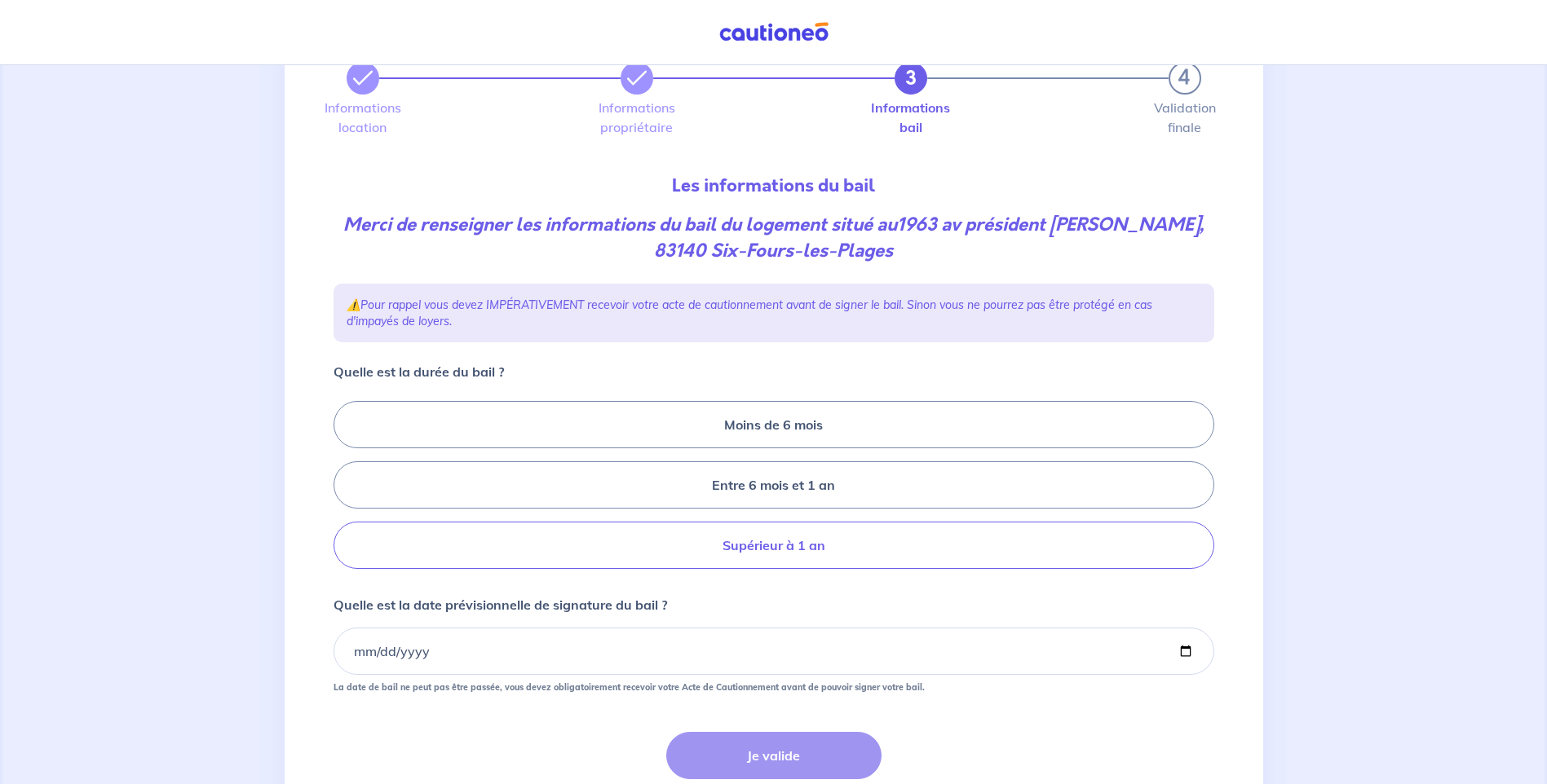
click at [561, 539] on label "Supérieur à 1 an" at bounding box center [774, 546] width 881 height 48
click at [344, 491] on input "Supérieur à 1 an" at bounding box center [339, 486] width 11 height 11
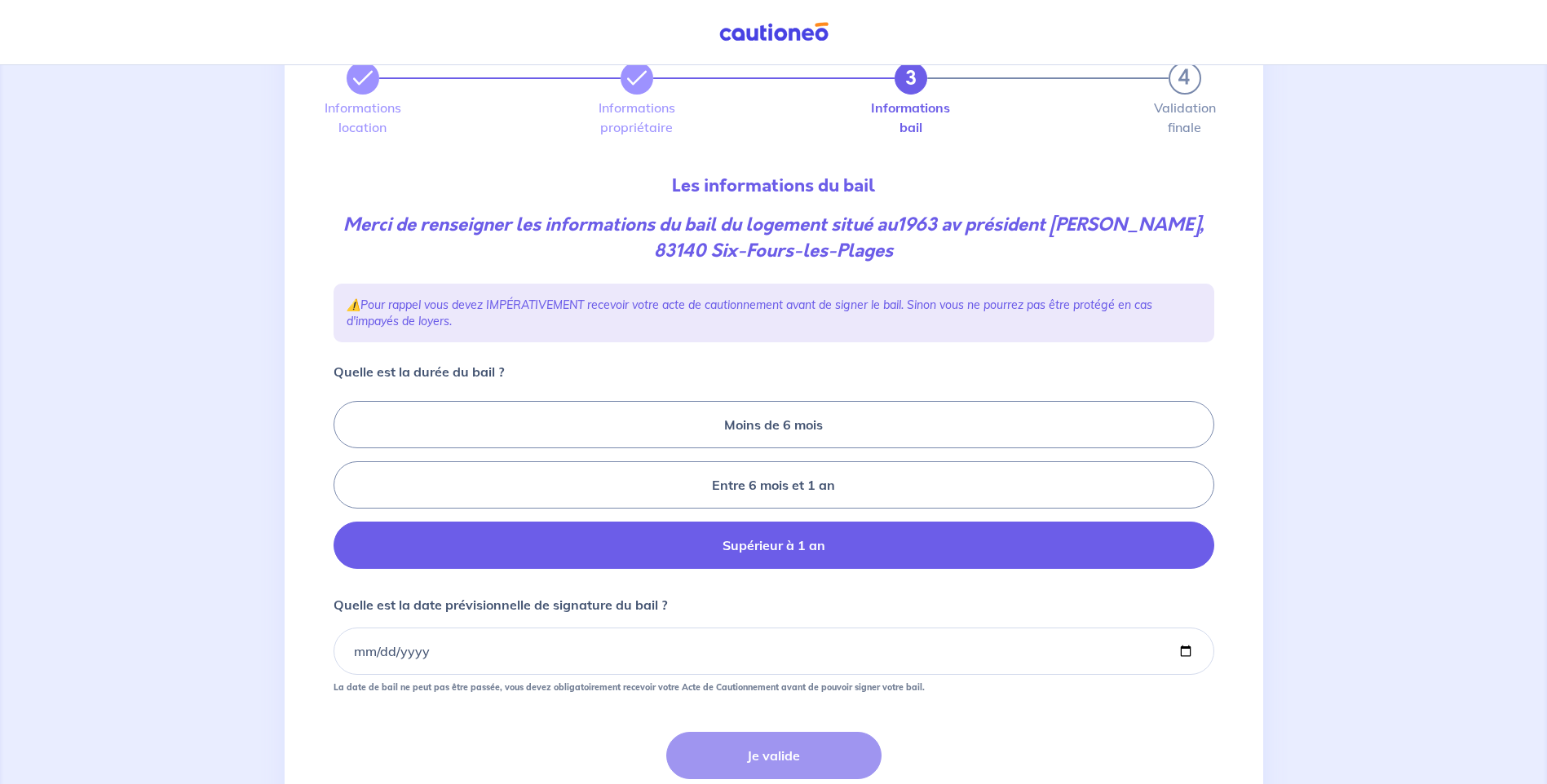
radio input "true"
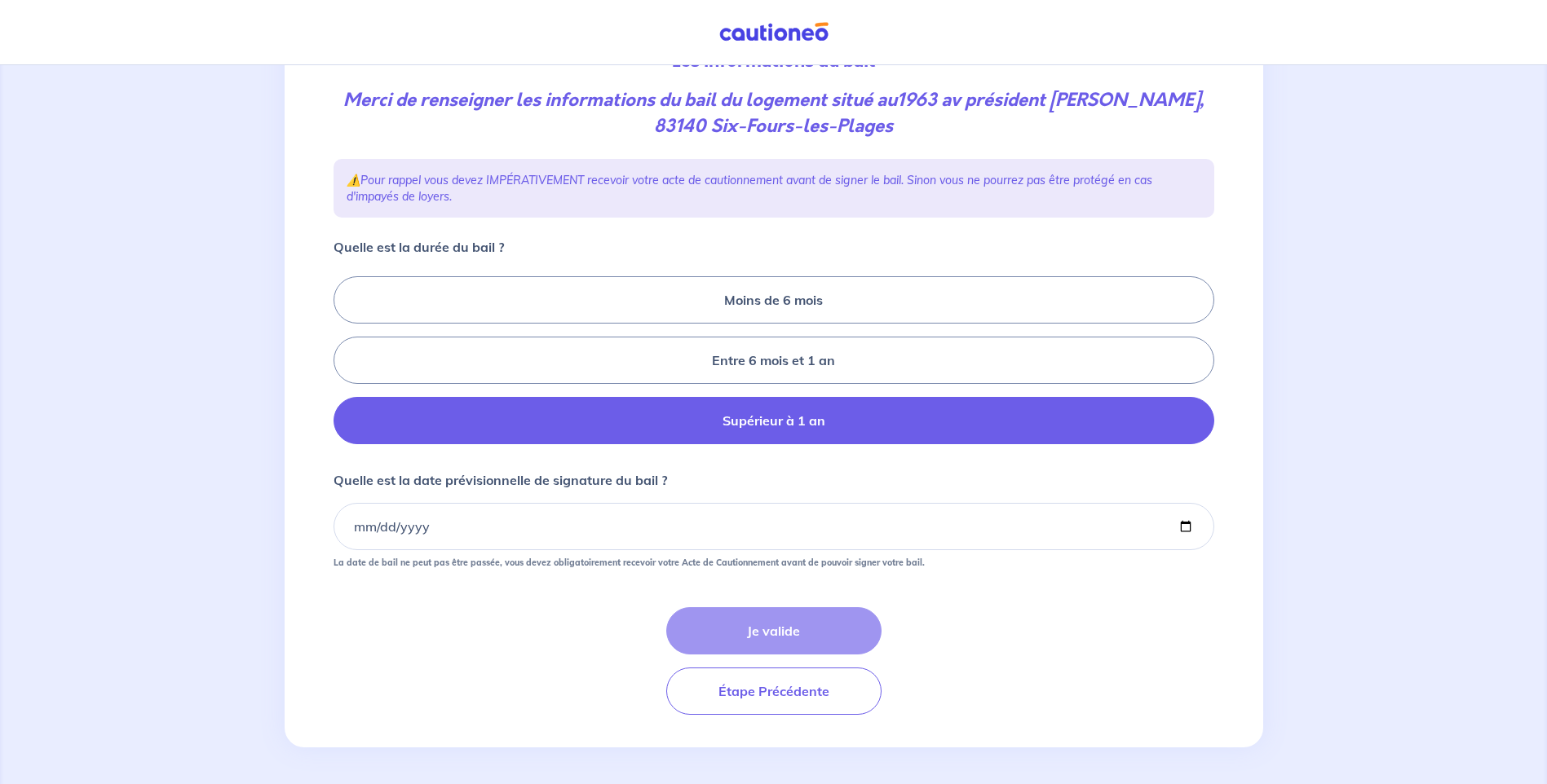
scroll to position [209, 0]
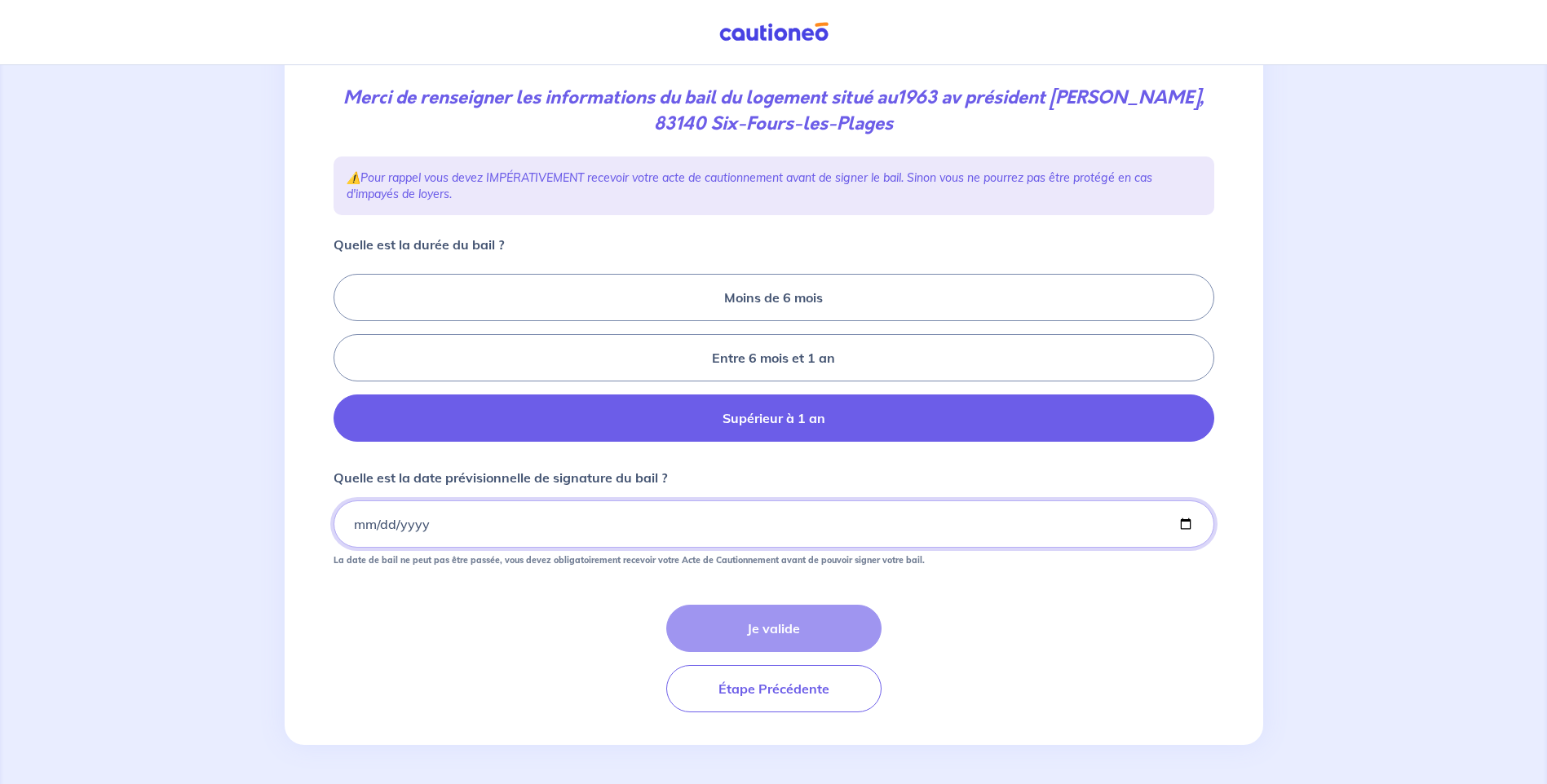
click at [428, 522] on input "Quelle est la date prévisionnelle de signature du bail ?" at bounding box center [774, 524] width 881 height 48
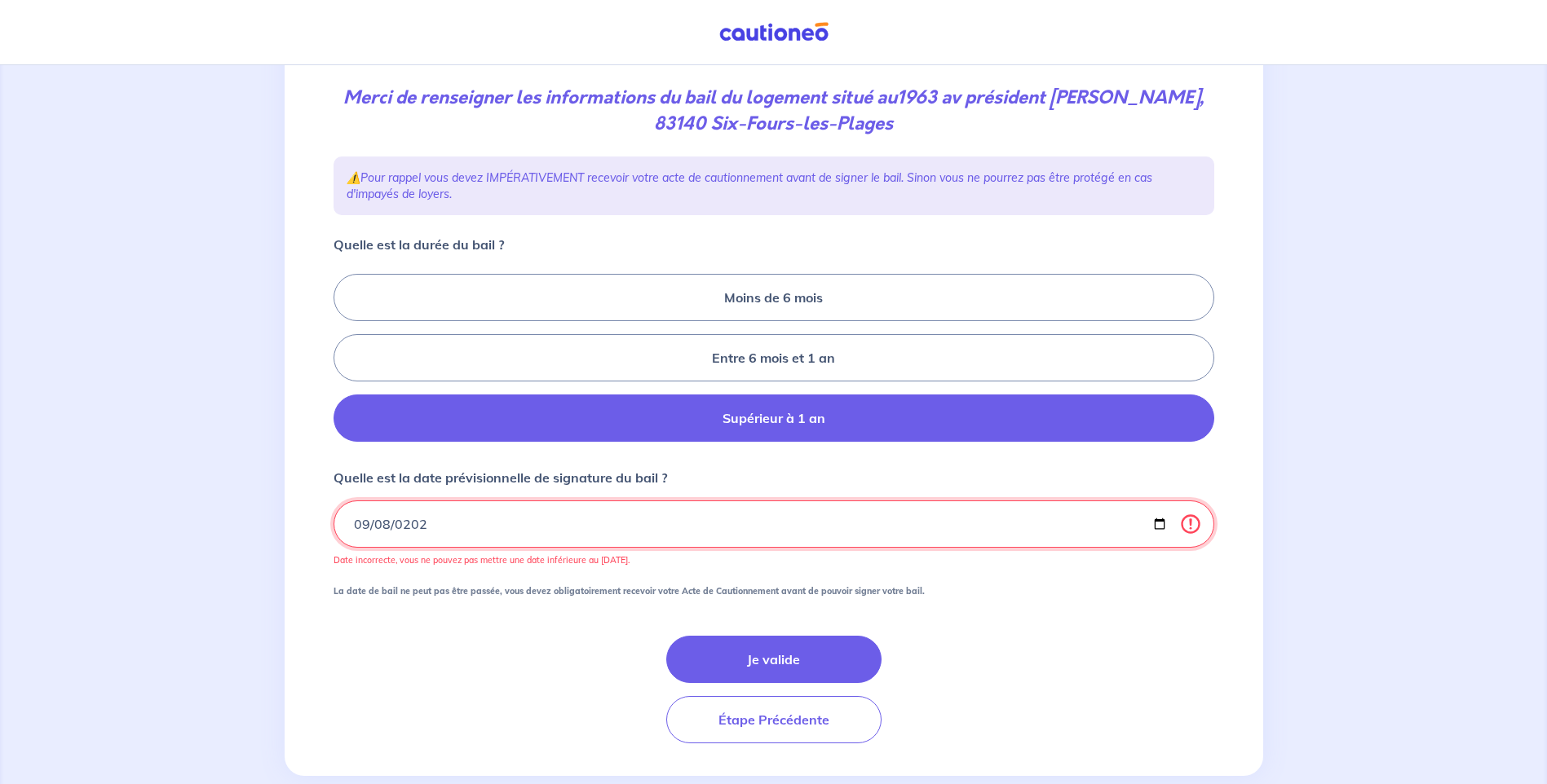
type input "[DATE]"
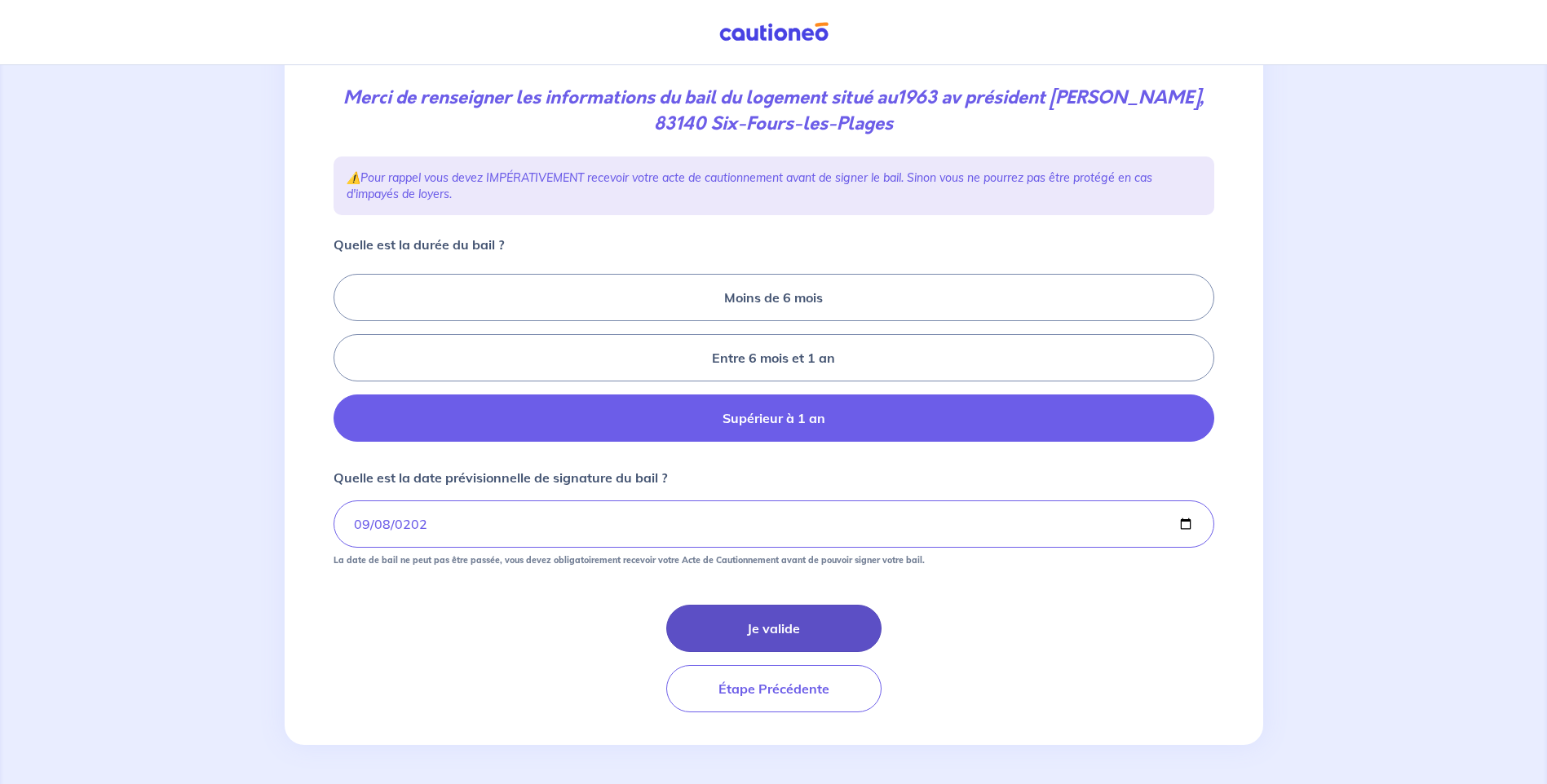
click at [789, 621] on button "Je valide" at bounding box center [774, 628] width 216 height 48
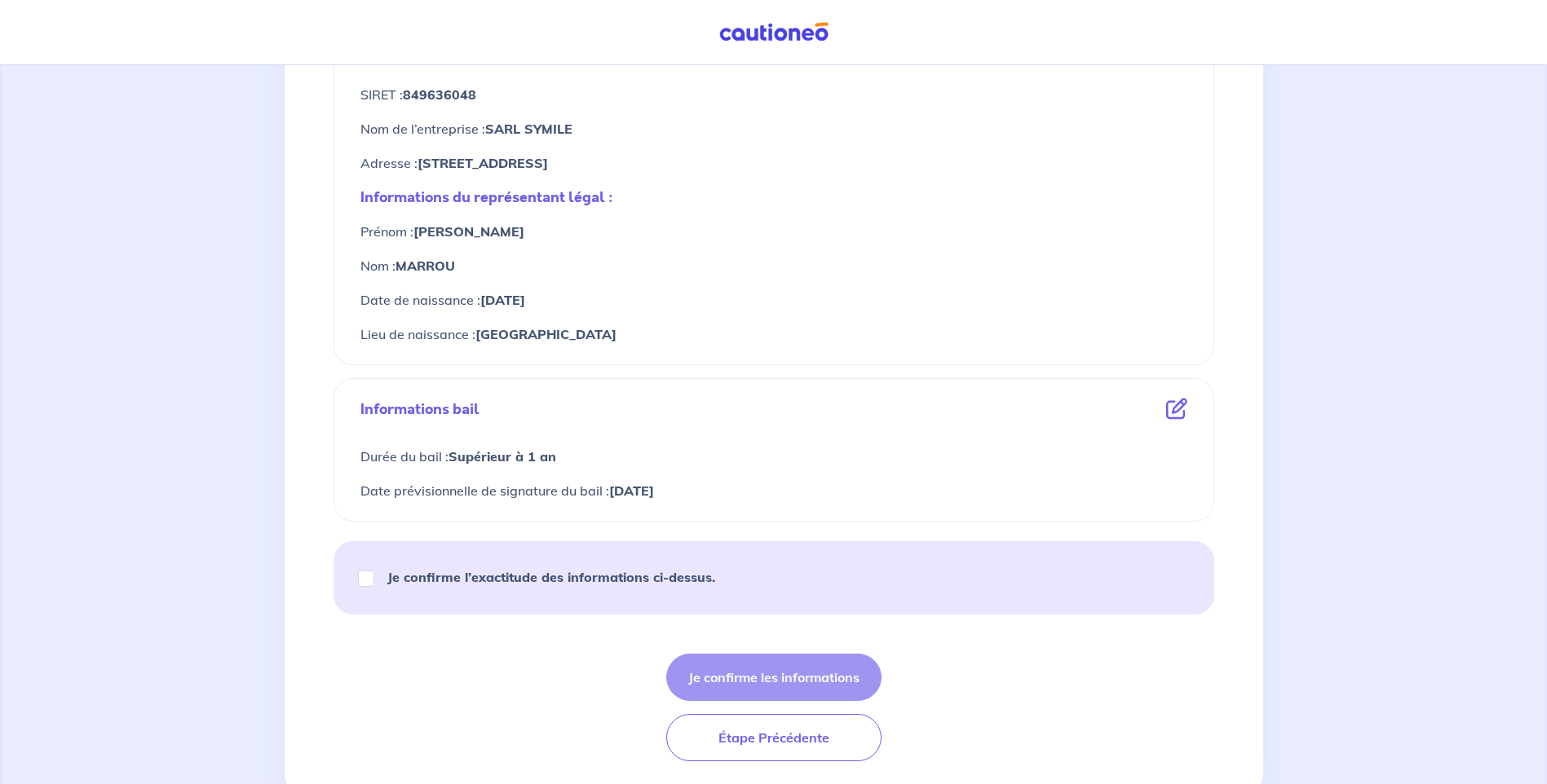
scroll to position [717, 0]
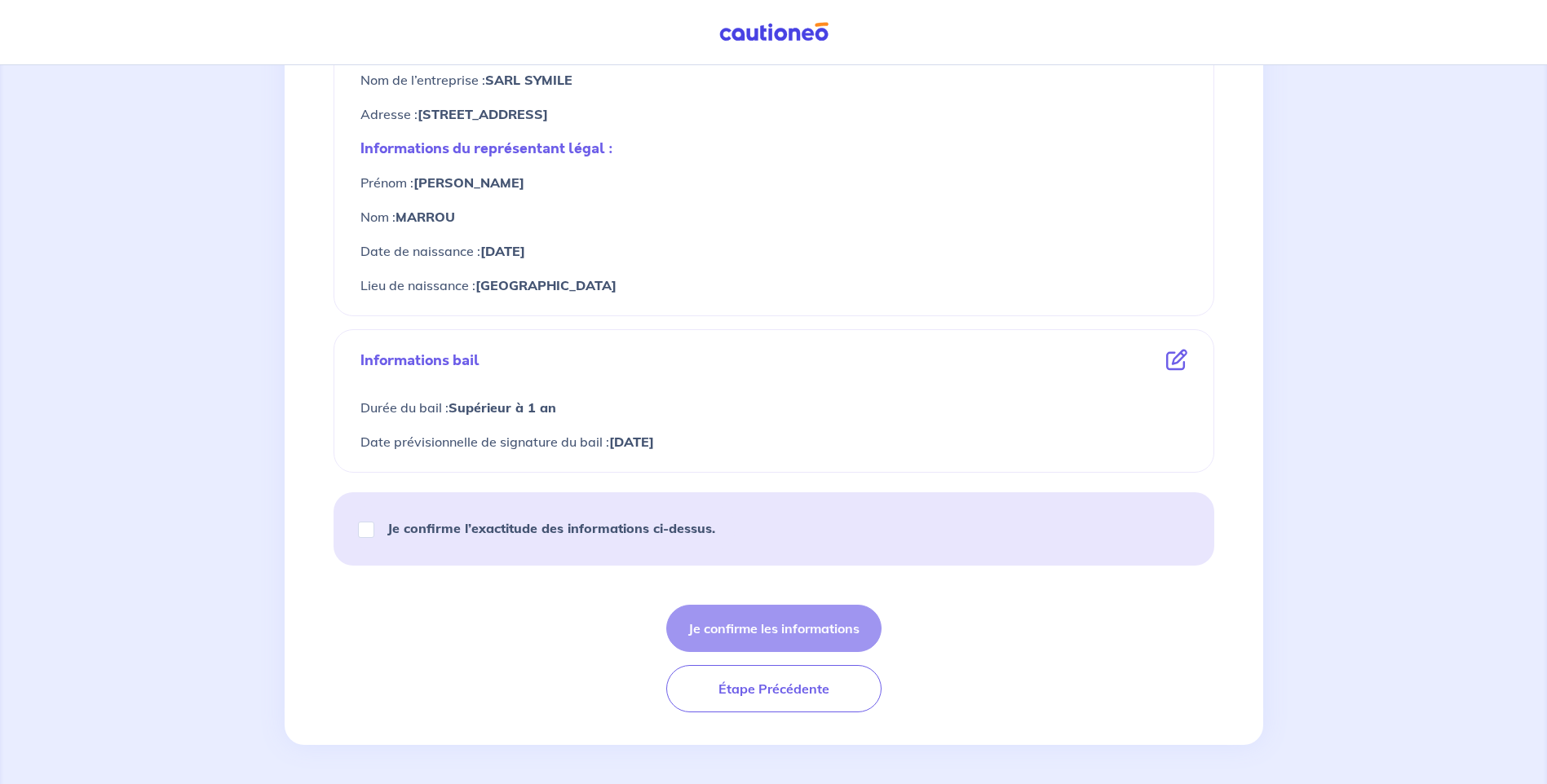
click at [727, 627] on div "Je confirme les informations Étape Précédente" at bounding box center [774, 658] width 881 height 107
click at [372, 528] on input "Je confirme l’exactitude des informations ci-dessus." at bounding box center [366, 530] width 17 height 17
checkbox input "true"
click at [723, 626] on button "Je confirme les informations" at bounding box center [774, 628] width 216 height 48
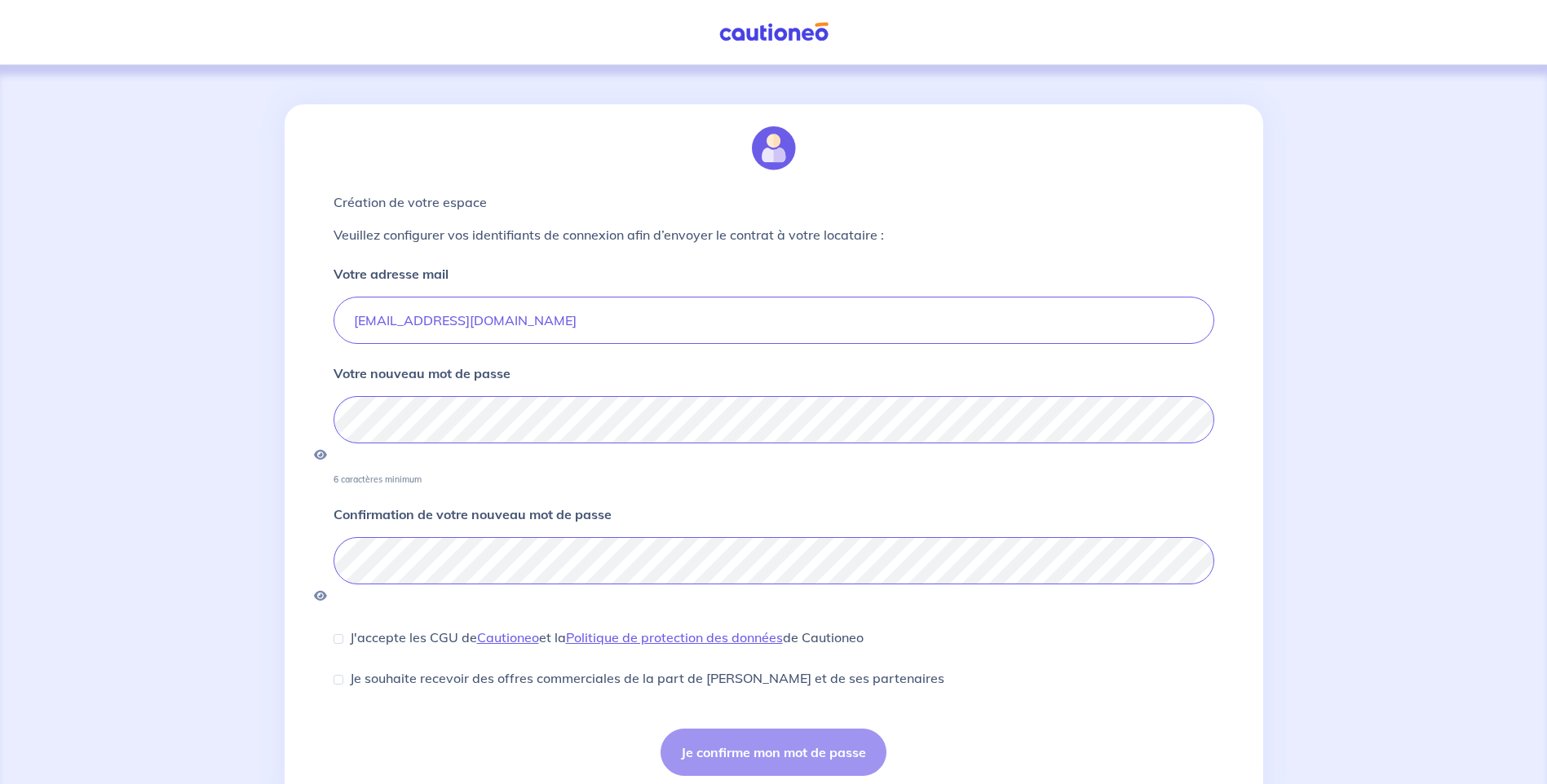
click at [213, 586] on div "Création de votre espace Veuillez configurer vos identifiants de connexion afin…" at bounding box center [774, 456] width 1547 height 782
click at [40, 562] on div "Création de votre espace Veuillez configurer vos identifiants de connexion afin…" at bounding box center [774, 456] width 1547 height 782
click at [339, 634] on input "J'accepte les CGU de [PERSON_NAME] et la Politique de protection des données de…" at bounding box center [338, 639] width 10 height 10
checkbox input "true"
click at [341, 675] on input "Je souhaite recevoir des offres commerciales de la part de [PERSON_NAME] et de …" at bounding box center [338, 679] width 10 height 10
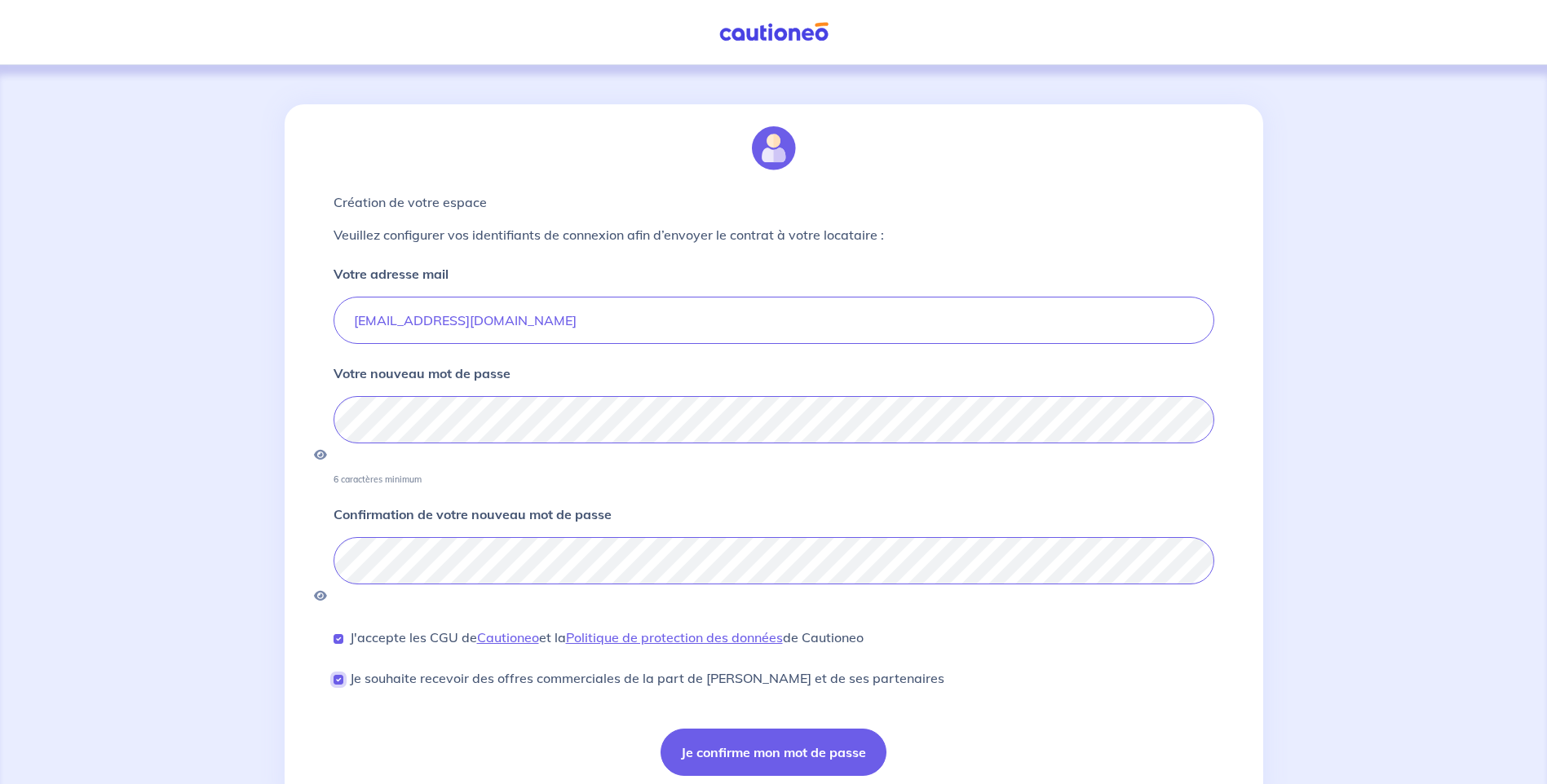
click at [341, 675] on input "Je souhaite recevoir des offres commerciales de la part de [PERSON_NAME] et de …" at bounding box center [338, 679] width 10 height 10
checkbox input "false"
click at [737, 729] on button "Je confirme mon mot de passe" at bounding box center [774, 752] width 226 height 48
